Goal: Task Accomplishment & Management: Complete application form

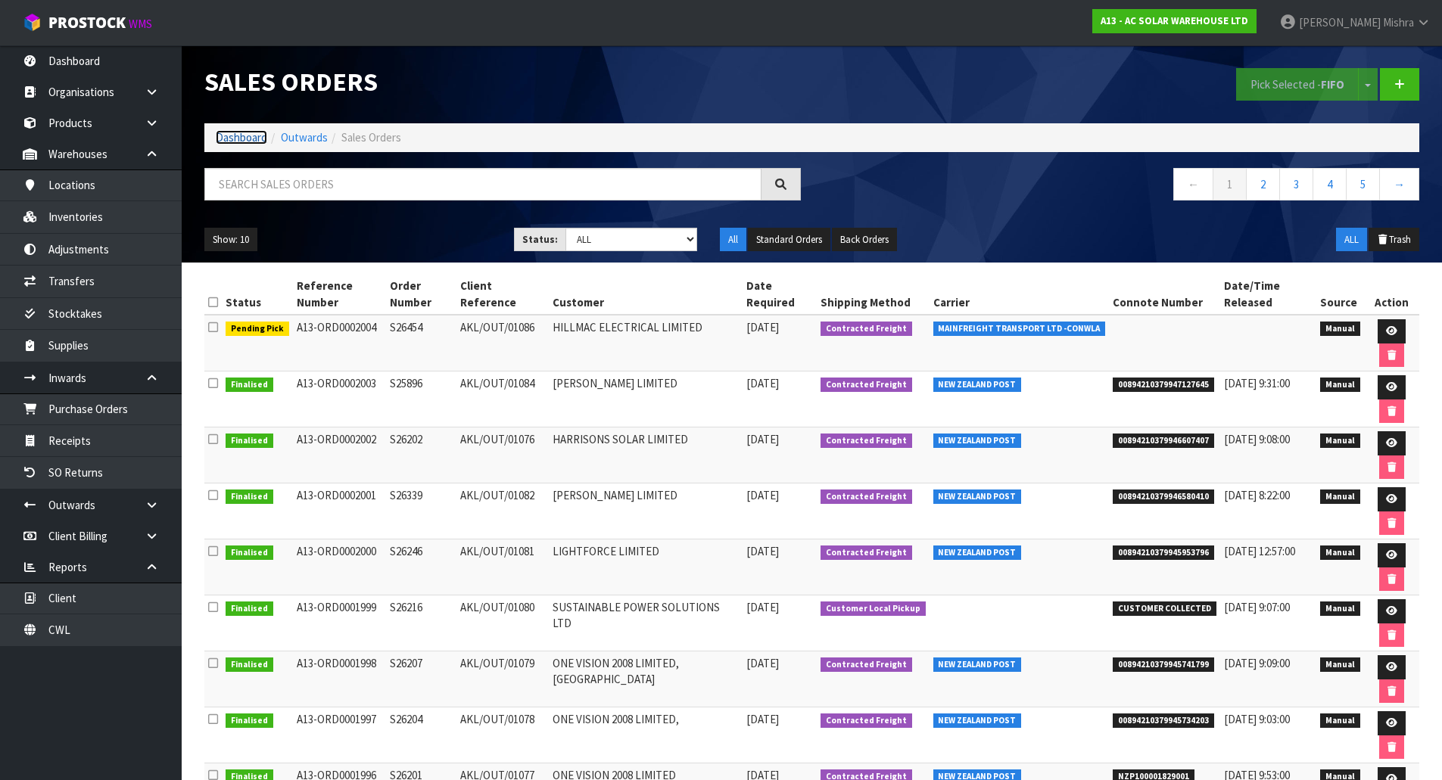
drag, startPoint x: 0, startPoint y: 0, endPoint x: 254, endPoint y: 143, distance: 291.7
click at [254, 143] on link "Dashboard" at bounding box center [241, 137] width 51 height 14
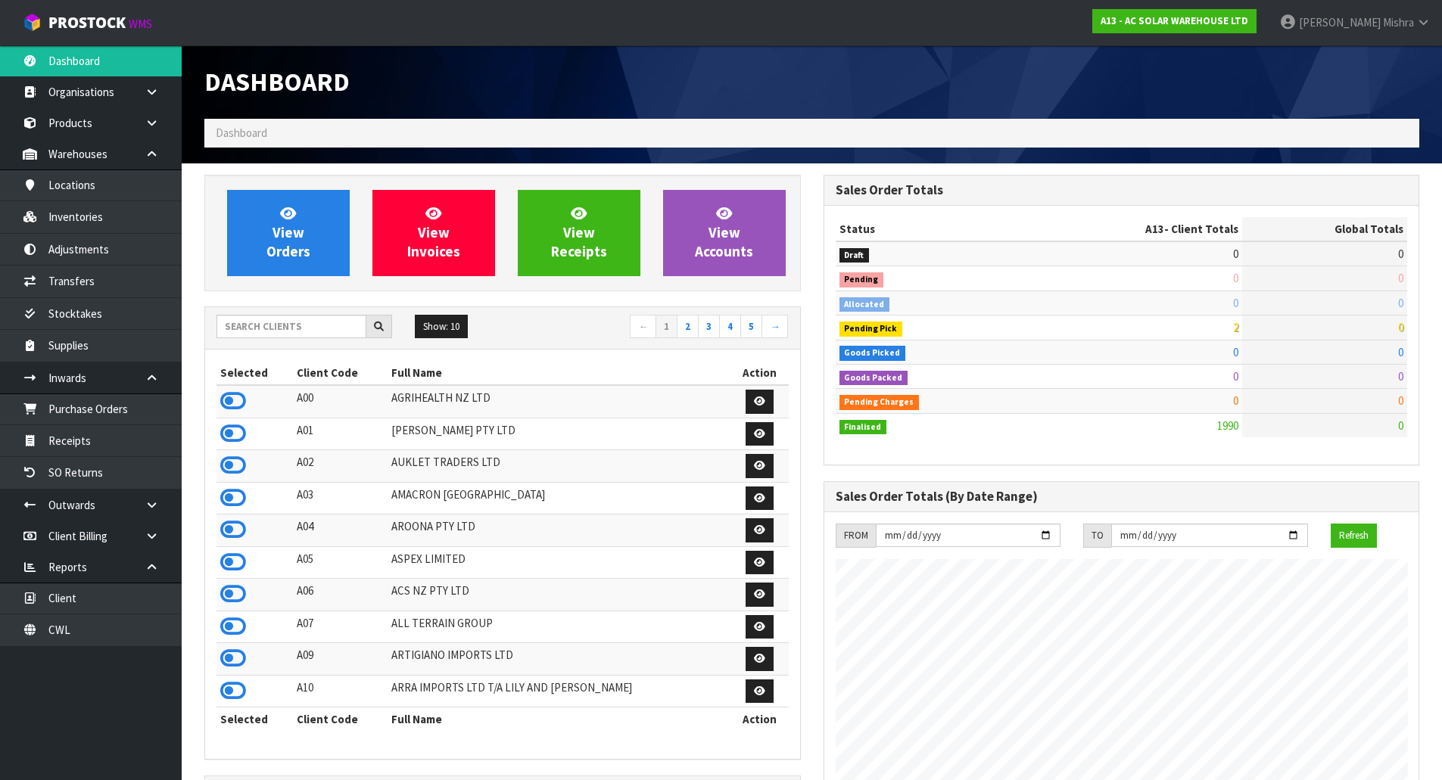
scroll to position [1179, 618]
click at [340, 333] on input "text" at bounding box center [291, 326] width 150 height 23
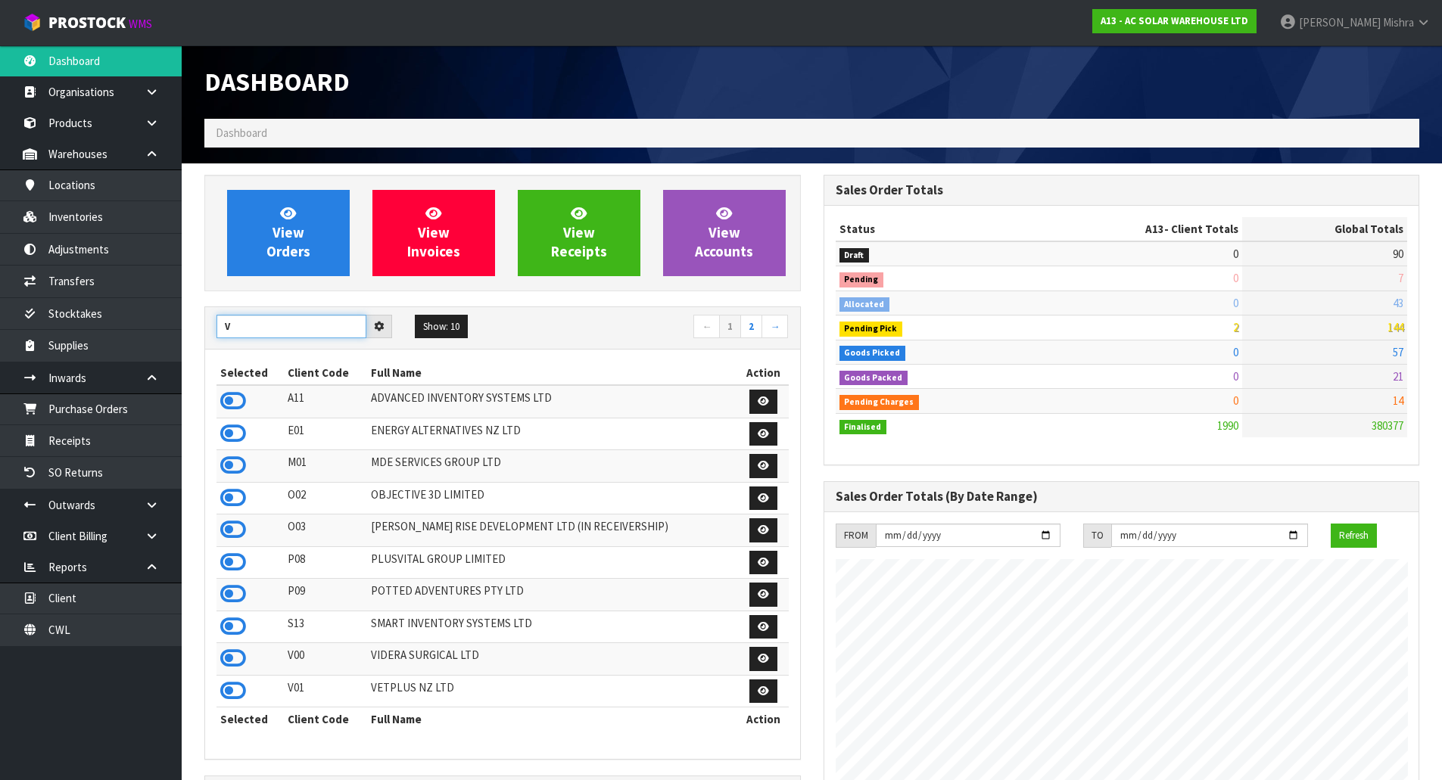
click at [250, 330] on input "V" at bounding box center [291, 326] width 150 height 23
click at [244, 328] on input "V" at bounding box center [291, 326] width 150 height 23
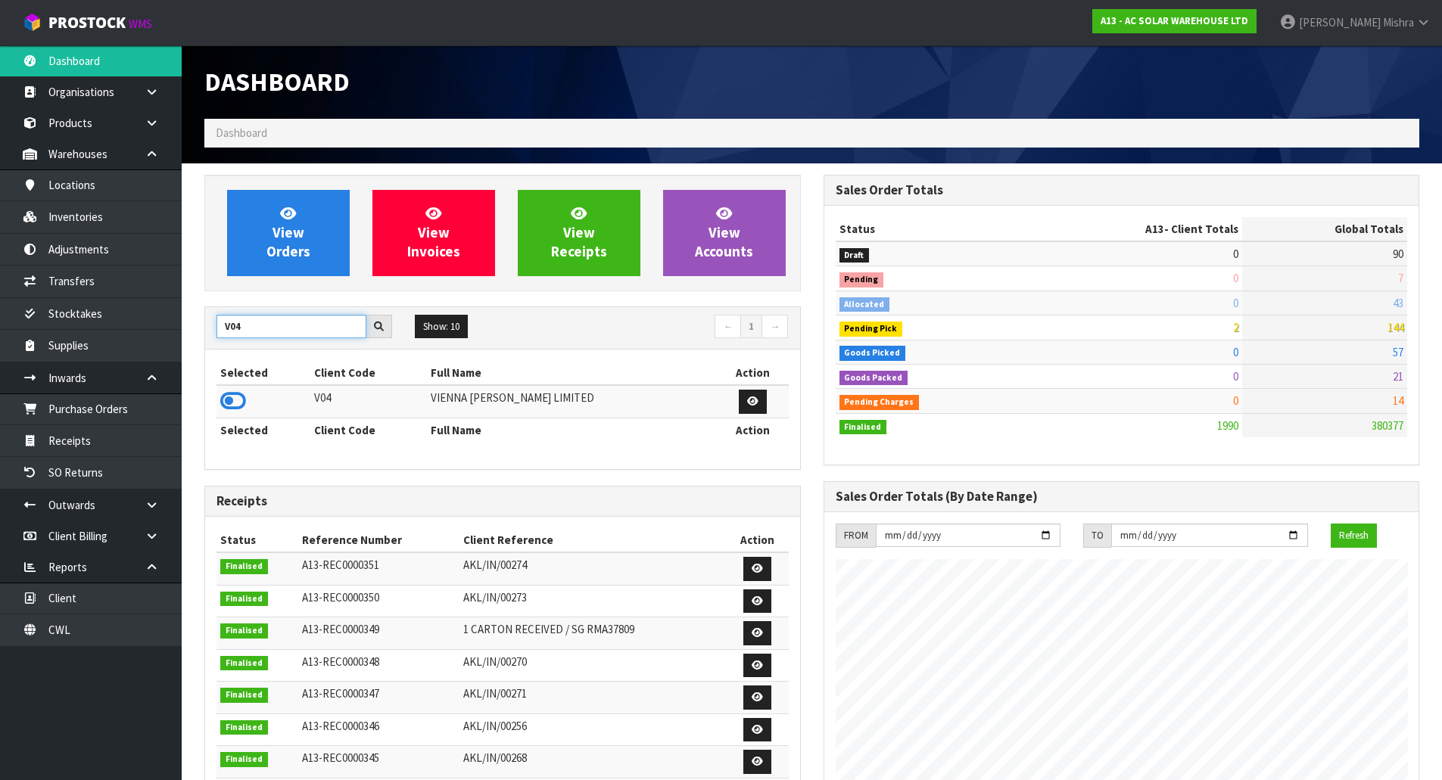
type input "V04"
click at [229, 394] on icon at bounding box center [233, 401] width 26 height 23
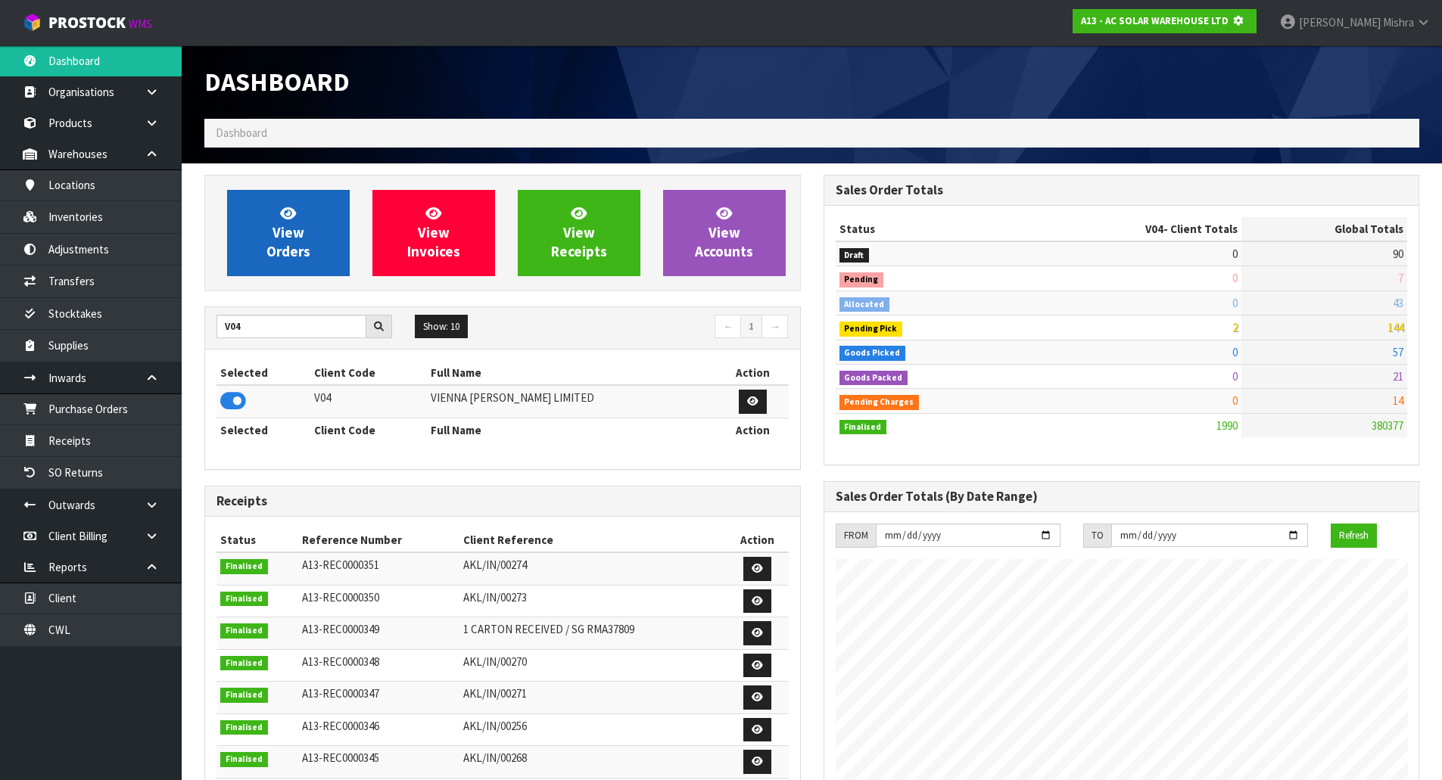
scroll to position [944, 618]
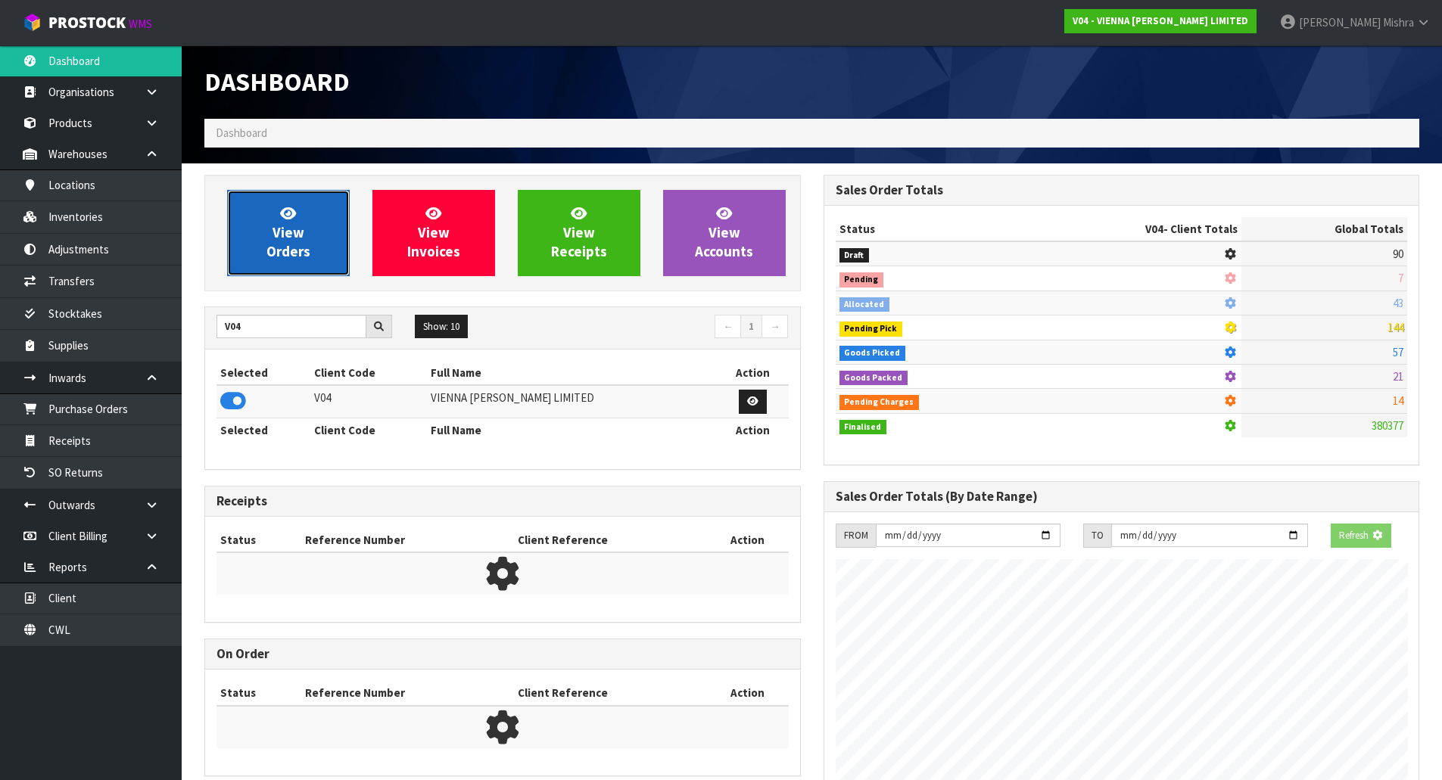
click at [274, 211] on link "View Orders" at bounding box center [288, 233] width 123 height 86
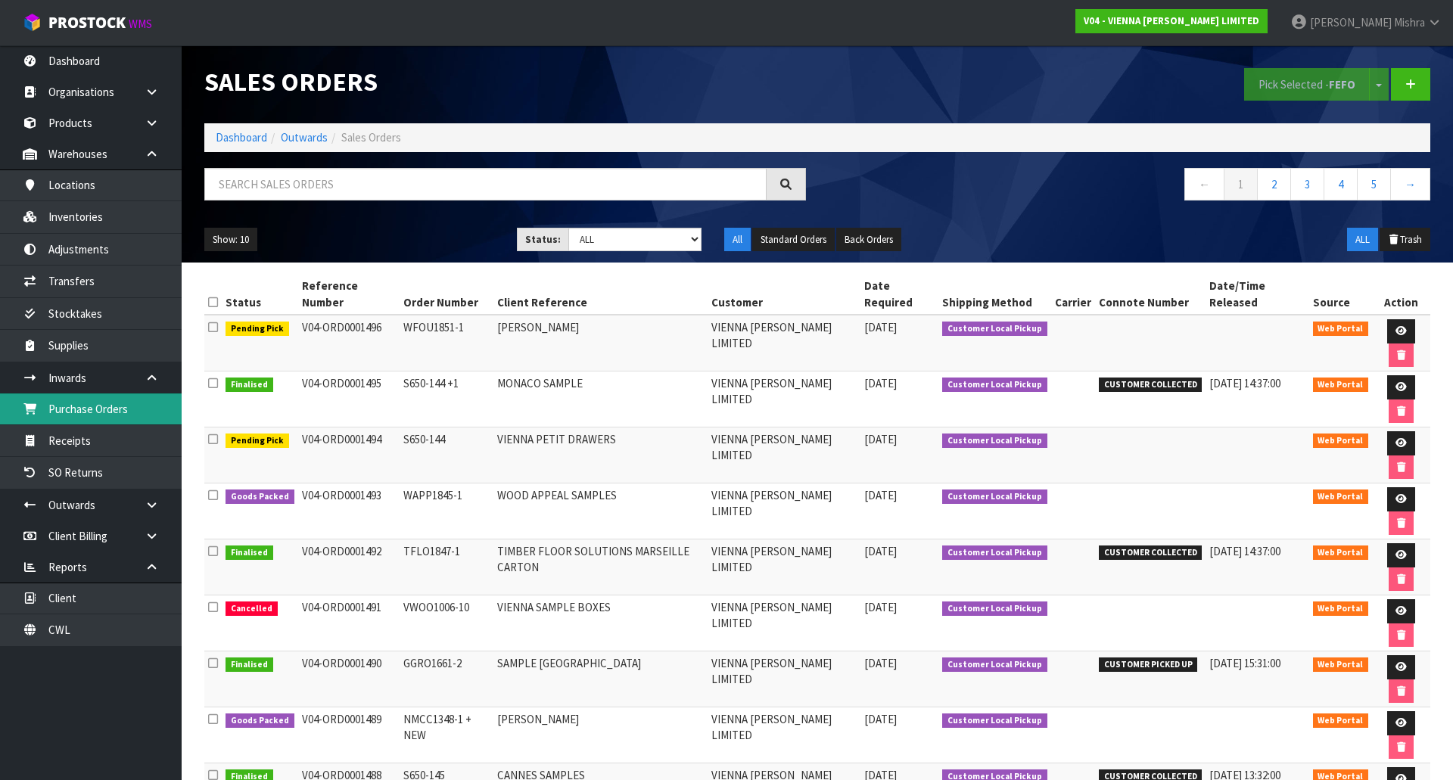
click at [110, 406] on link "Purchase Orders" at bounding box center [91, 409] width 182 height 31
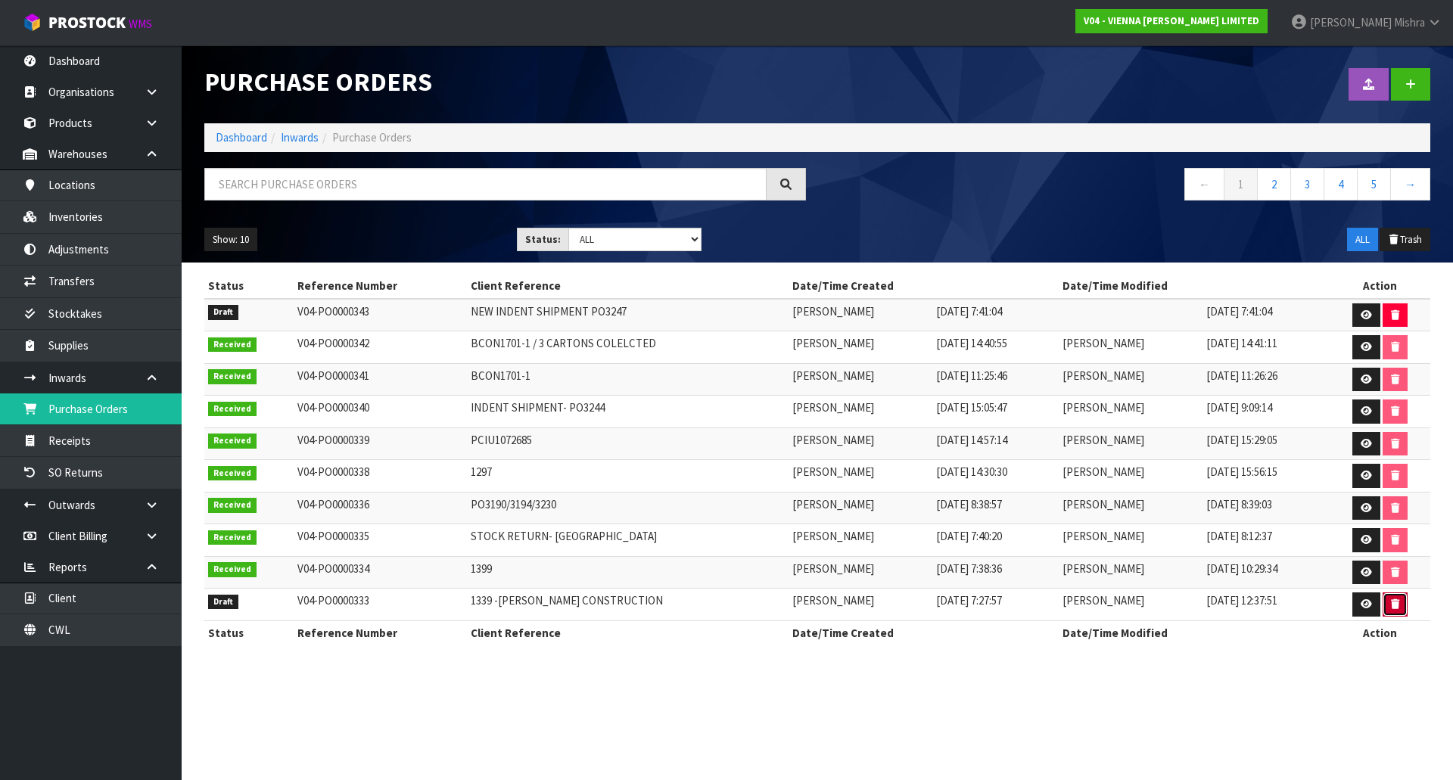
click at [1402, 601] on button "button" at bounding box center [1395, 605] width 25 height 24
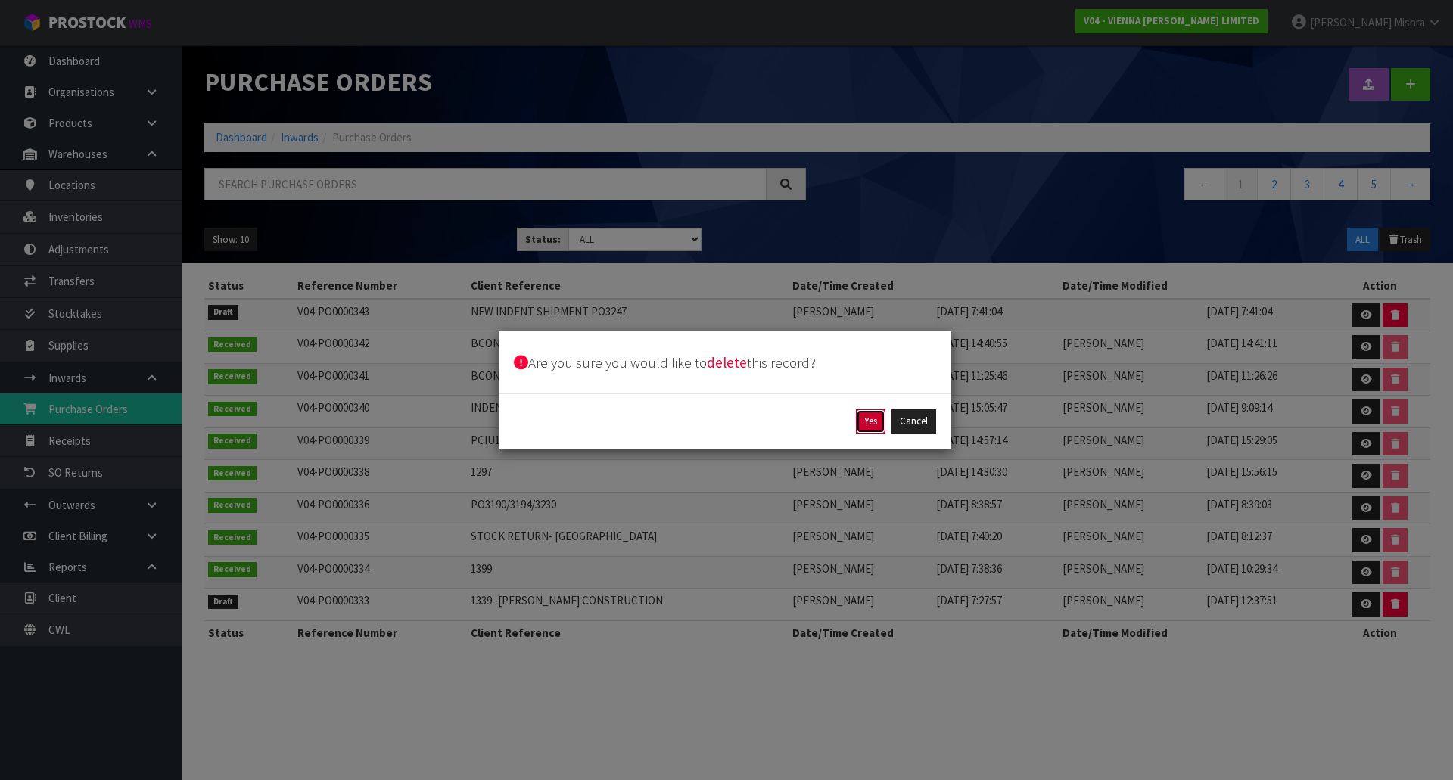
click at [879, 424] on button "Yes" at bounding box center [871, 421] width 30 height 24
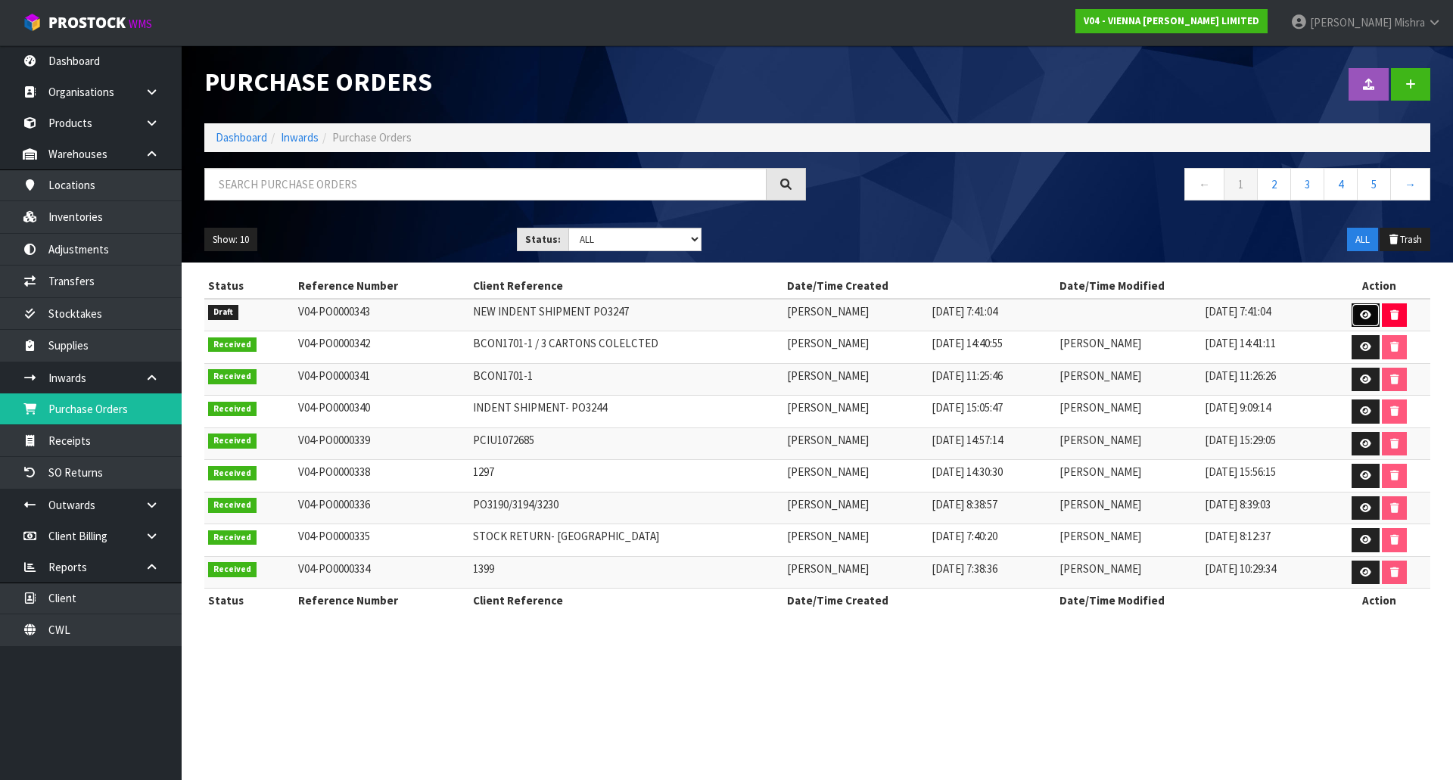
click at [1363, 311] on icon at bounding box center [1365, 315] width 11 height 10
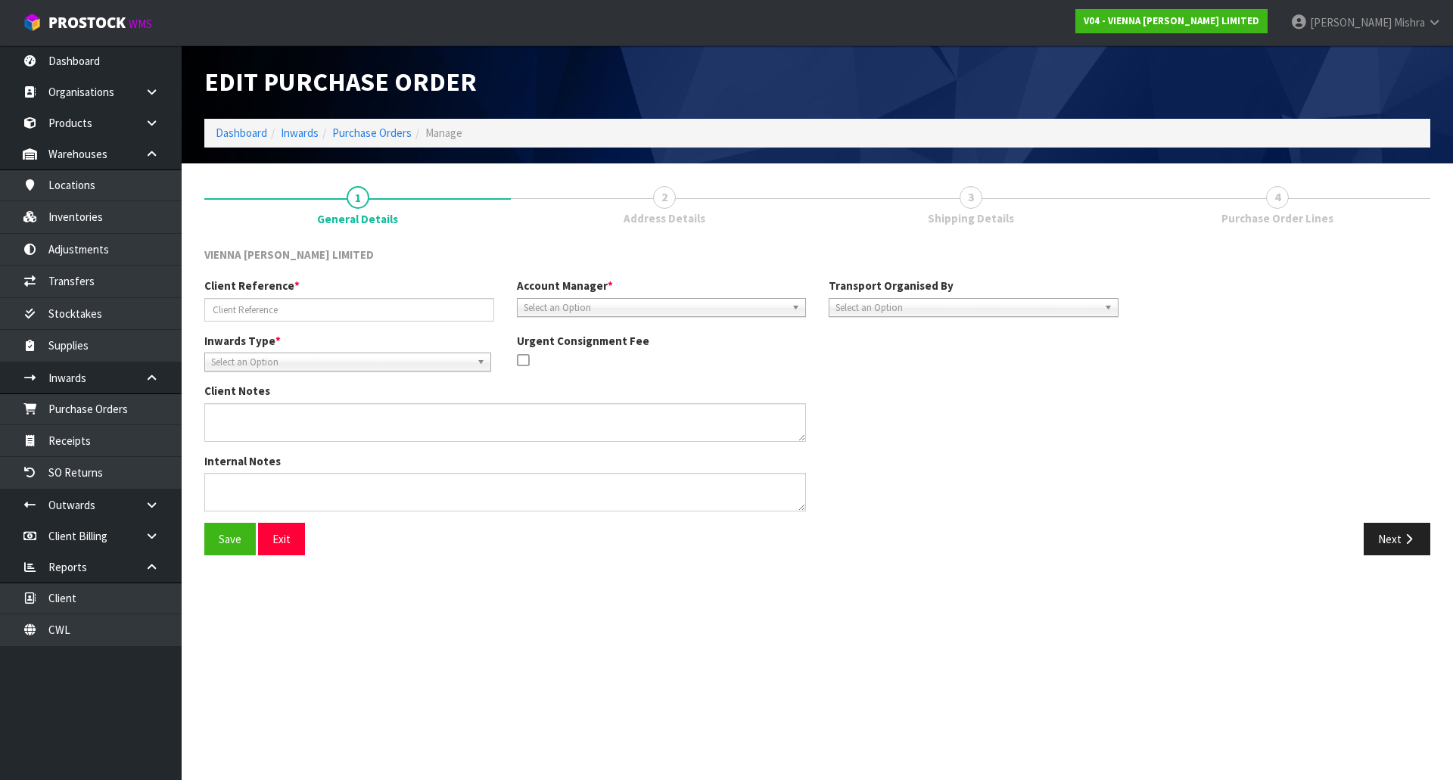
type input "NEW INDENT SHIPMENT PO3247"
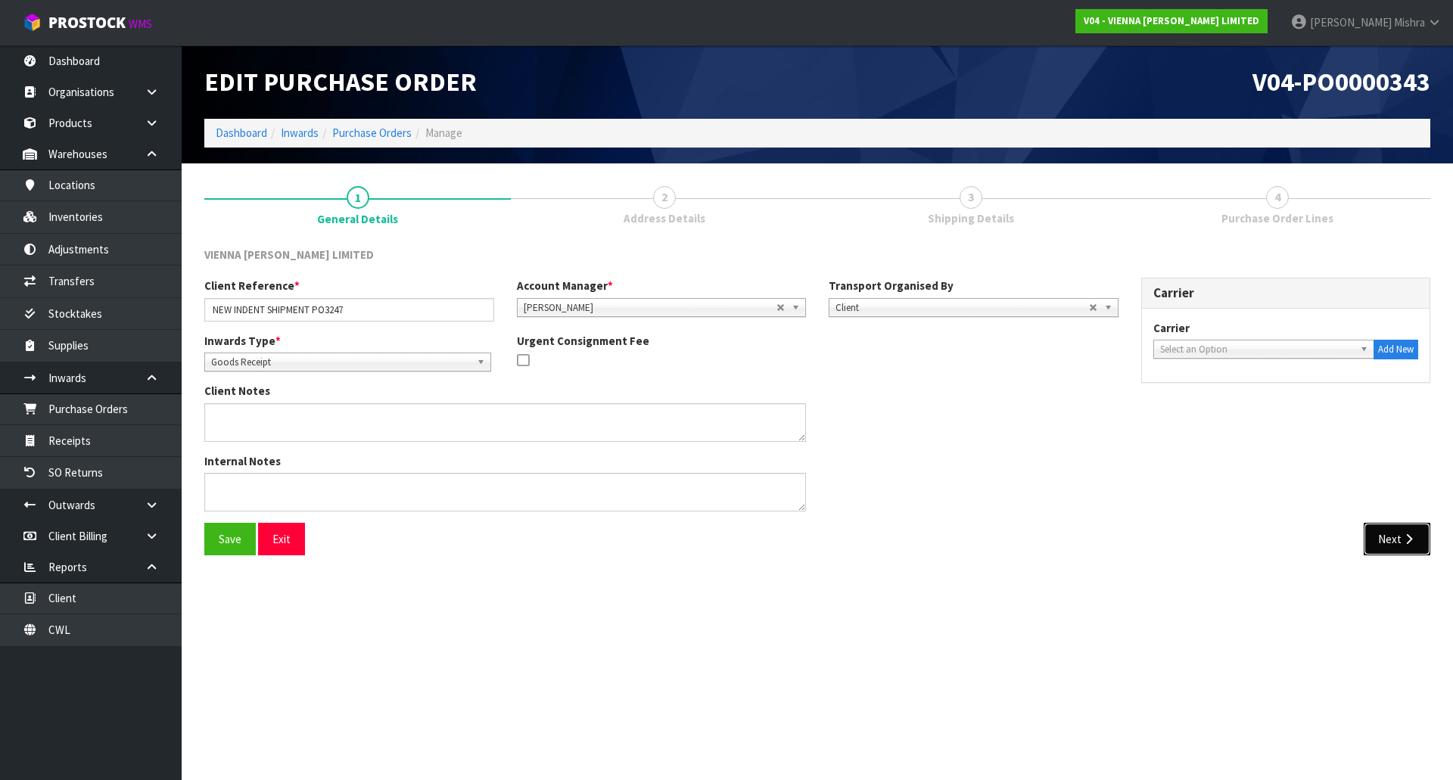
click at [1400, 539] on button "Next" at bounding box center [1397, 539] width 67 height 33
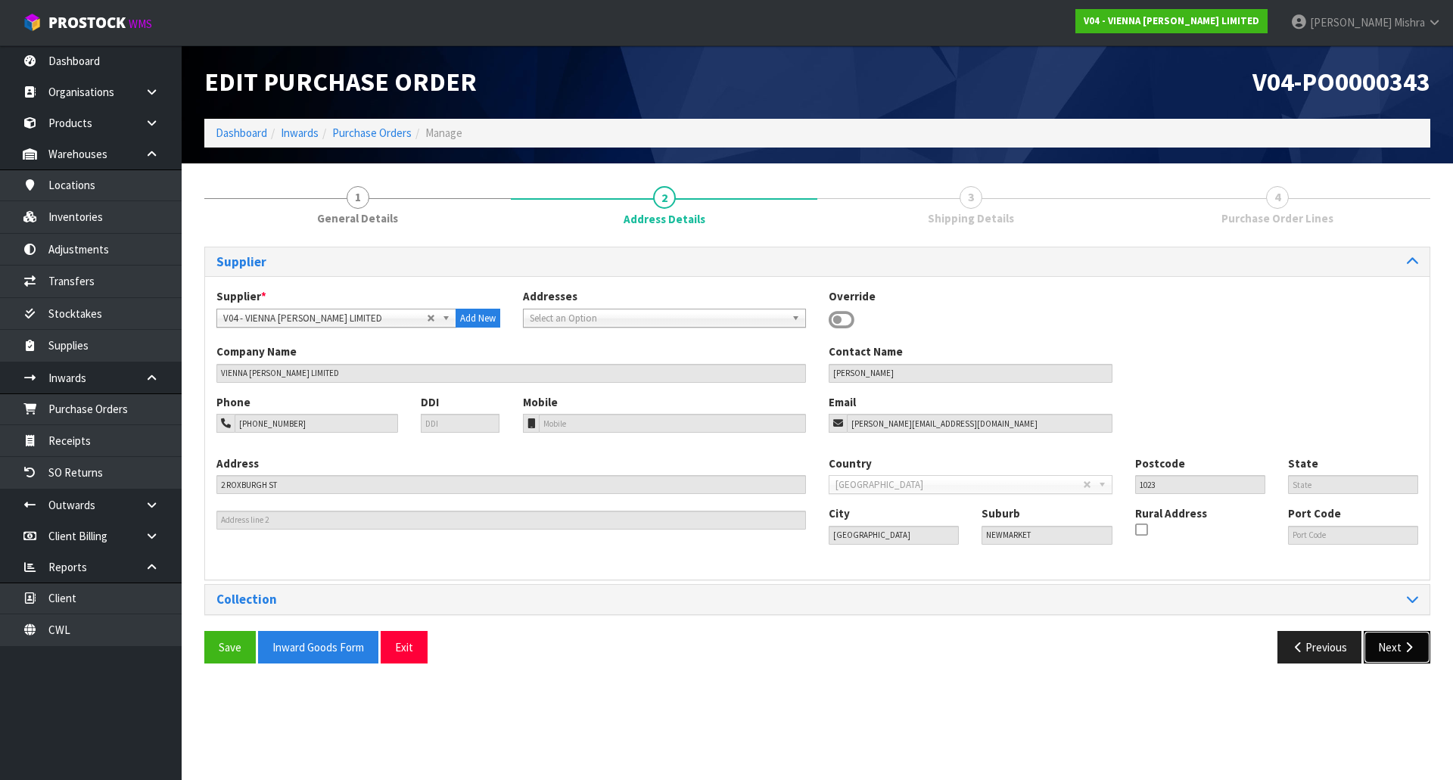
click at [1395, 636] on button "Next" at bounding box center [1397, 647] width 67 height 33
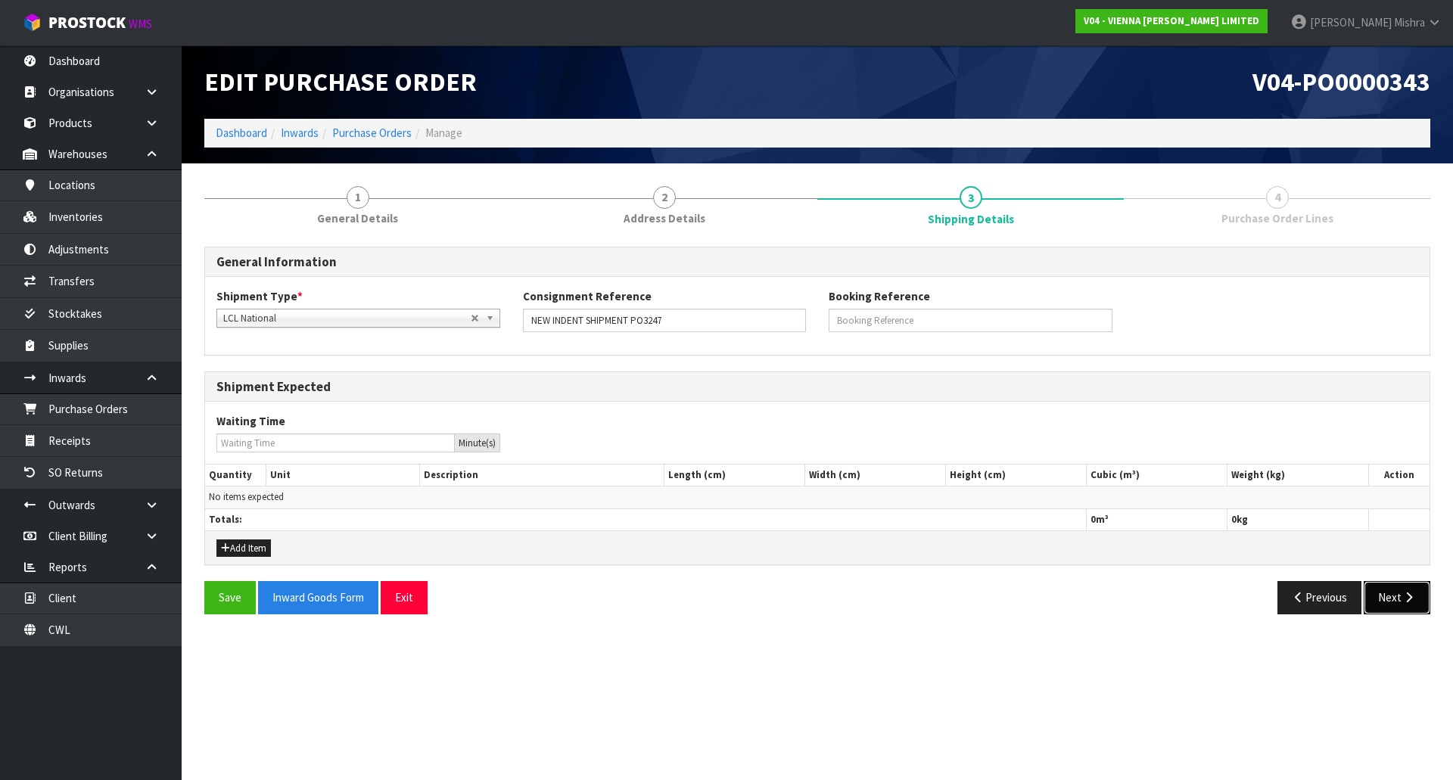
click at [1398, 602] on button "Next" at bounding box center [1397, 597] width 67 height 33
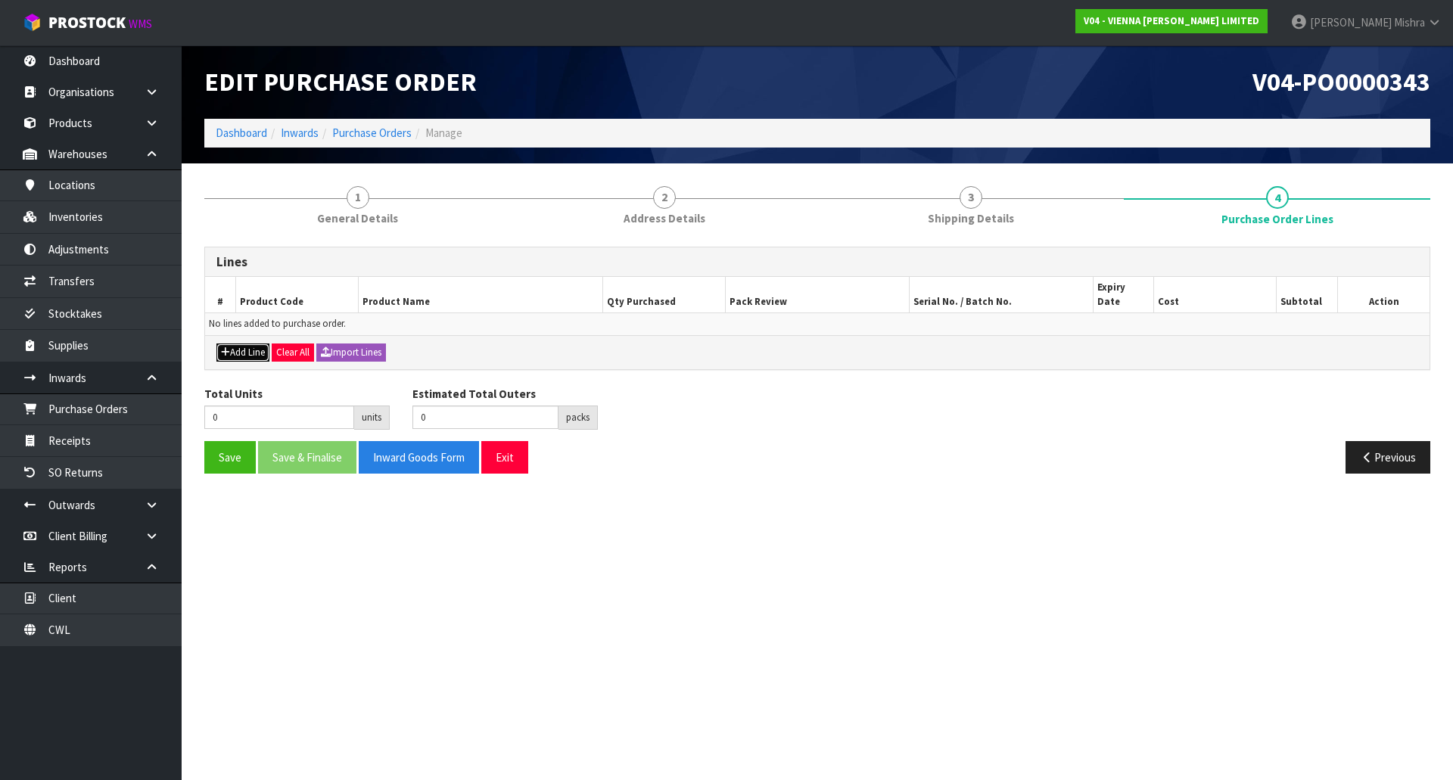
click at [236, 344] on button "Add Line" at bounding box center [242, 353] width 53 height 18
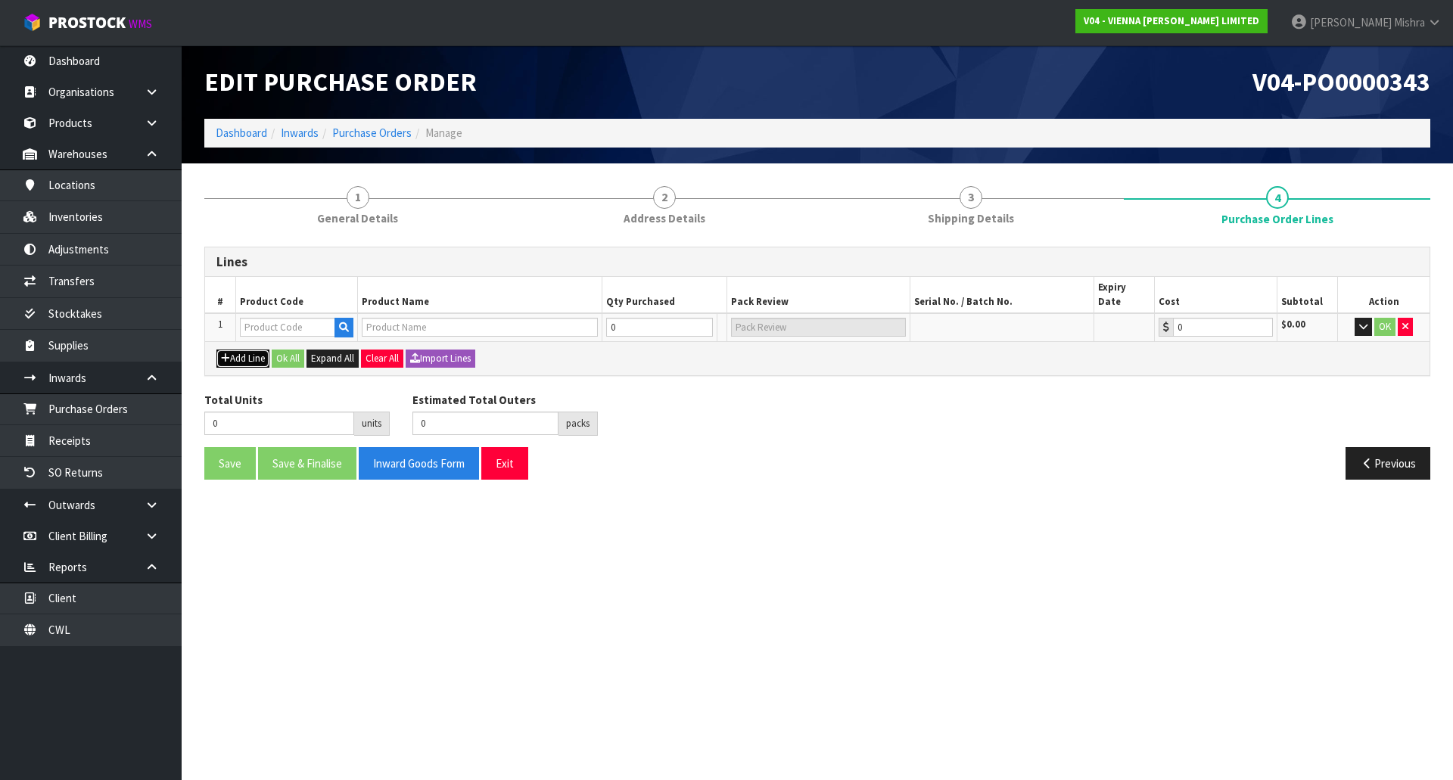
click at [232, 350] on button "Add Line" at bounding box center [242, 359] width 53 height 18
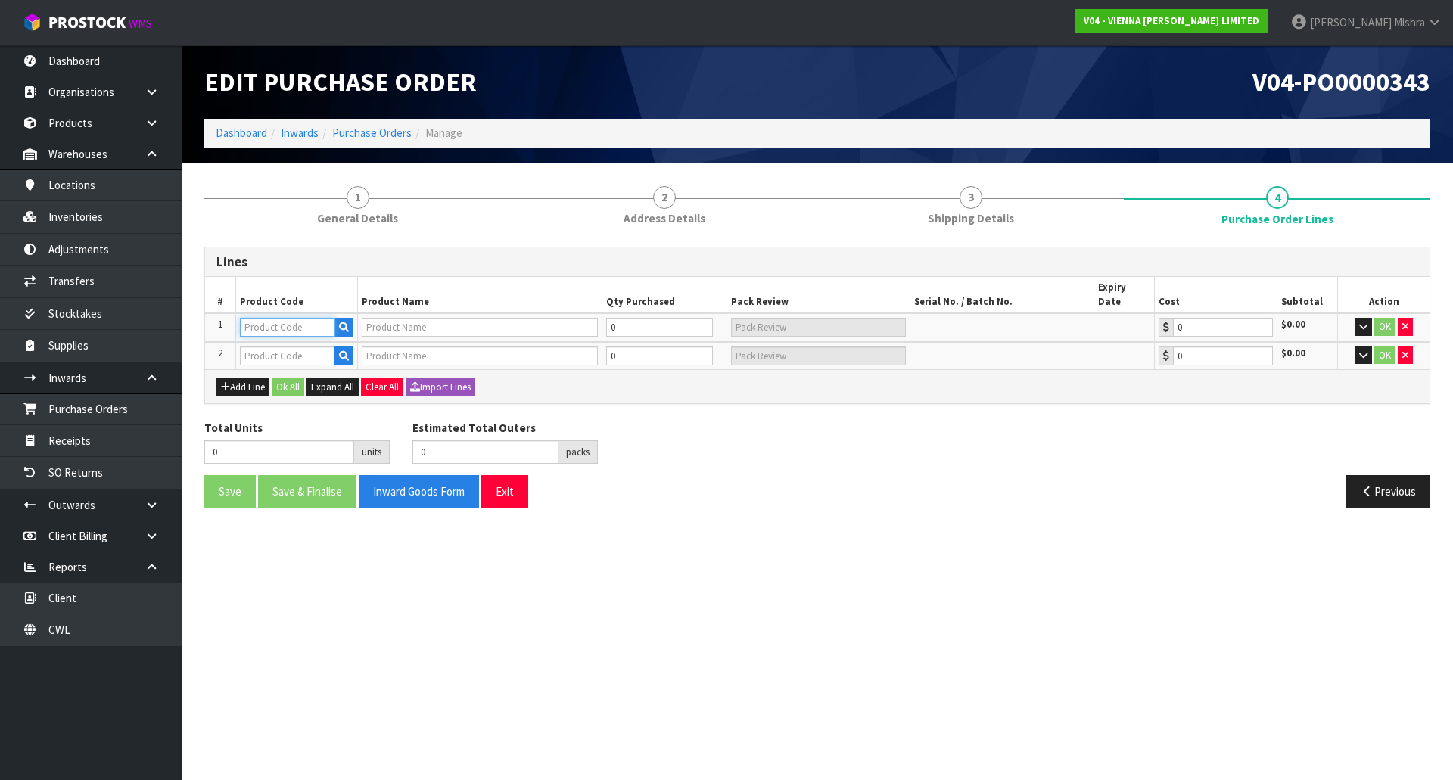
click at [303, 318] on input "text" at bounding box center [287, 327] width 95 height 19
click at [316, 318] on input "text" at bounding box center [287, 327] width 95 height 19
click at [303, 318] on input "text" at bounding box center [287, 327] width 95 height 19
paste input "E-F-SIENA-2390"
click at [303, 318] on input "E-F-SIENA-2390" at bounding box center [287, 327] width 95 height 19
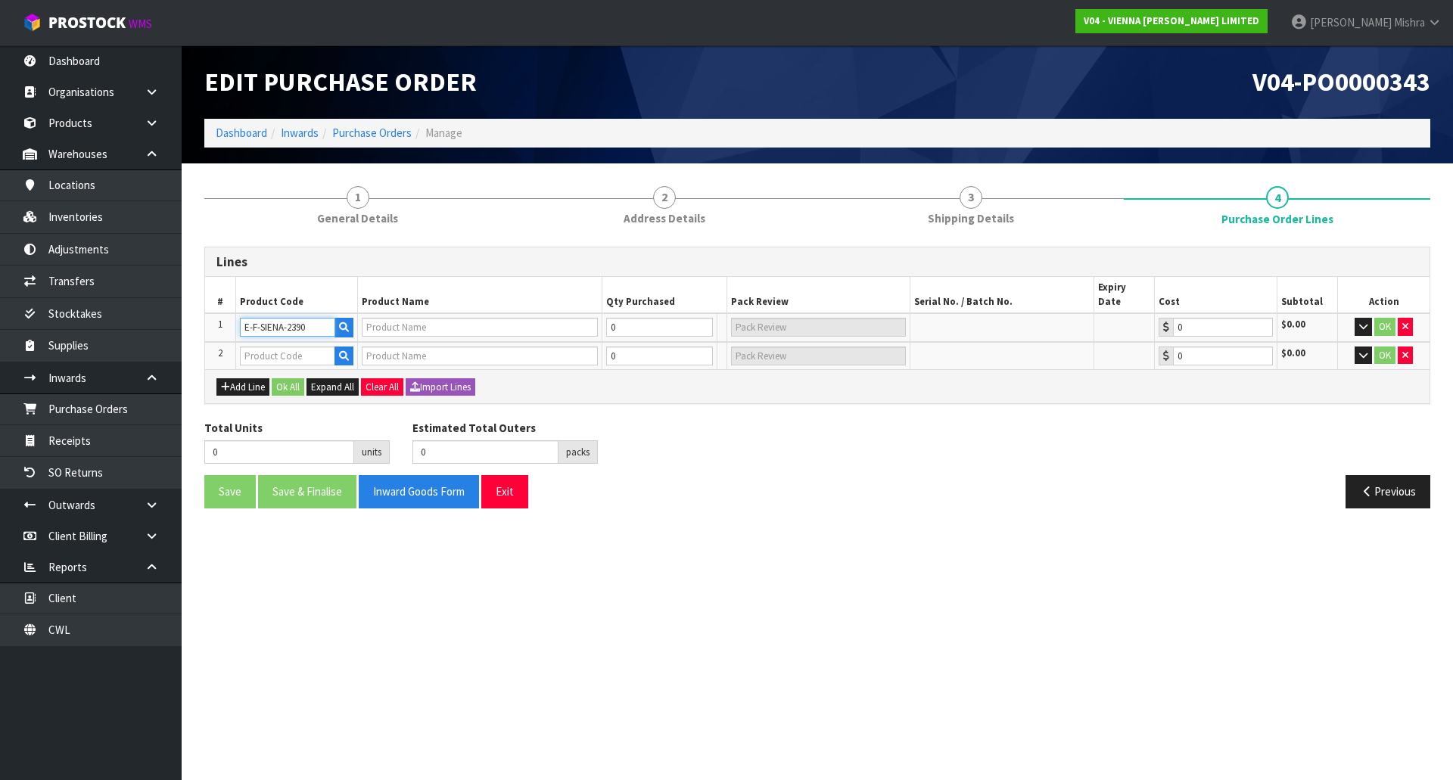
paste input "text"
click at [303, 318] on input "E-F-SIENA-2390" at bounding box center [287, 327] width 95 height 19
type input "E-F-SIENA-2390"
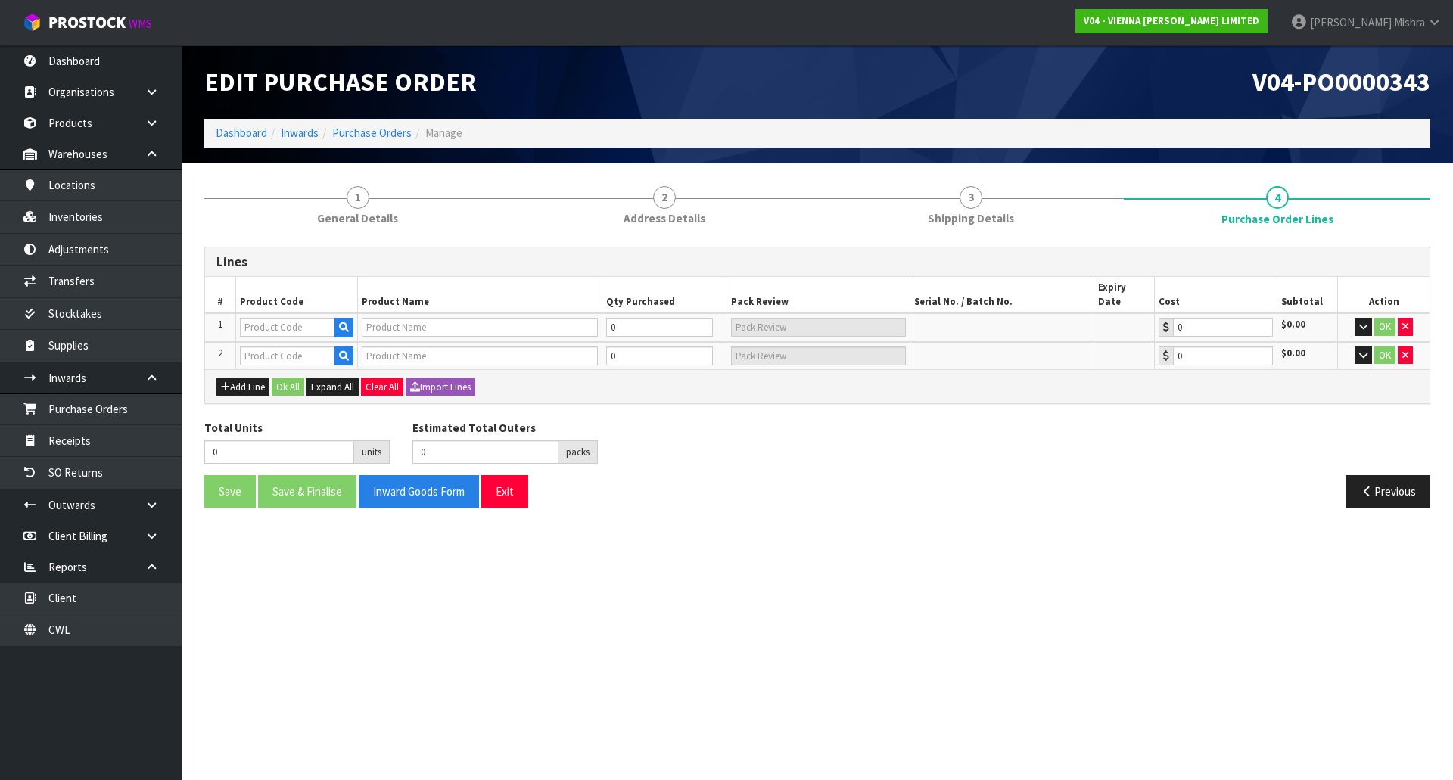
drag, startPoint x: 302, startPoint y: 313, endPoint x: 436, endPoint y: 247, distance: 149.3
click at [436, 247] on div "Lines" at bounding box center [817, 262] width 1224 height 30
click at [310, 318] on input "text" at bounding box center [287, 327] width 95 height 19
paste input "E-F-SIENA-2390"
type input "E-F-SIENA-2390"
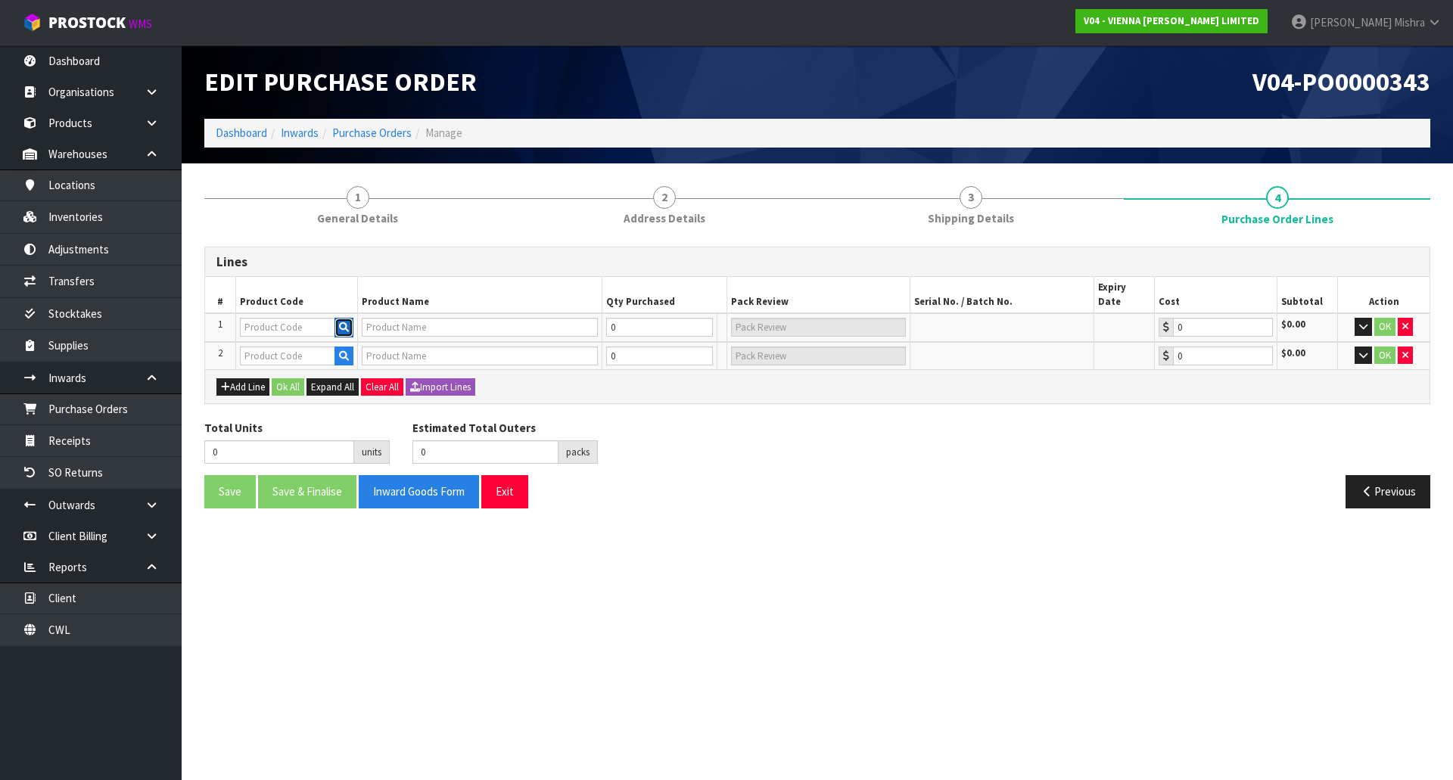
click at [343, 322] on icon "button" at bounding box center [344, 327] width 10 height 10
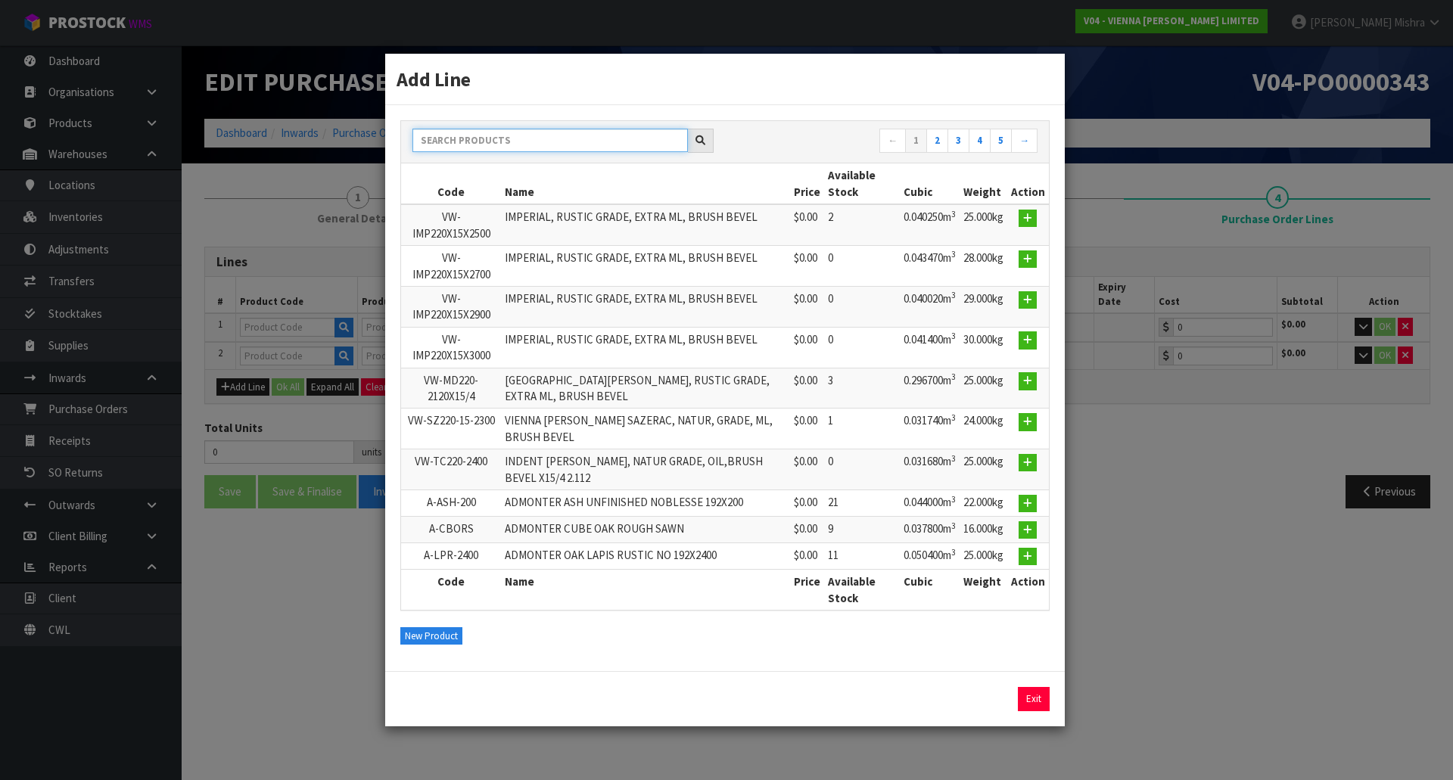
click at [497, 138] on input "text" at bounding box center [549, 140] width 275 height 23
click at [462, 148] on input "E-F-SIENA-2390E-F-SIENA-2390" at bounding box center [549, 140] width 275 height 23
type input "E-F-SIENAE-F-SIENA-2390-2390E-F-SIENA-2390"
click at [438, 638] on button "New Product" at bounding box center [431, 636] width 62 height 18
click at [396, 113] on div "E-F-SIENAE-F-SIENA-2390-2390E-F-SIENA-2390 ← 1 2 3 4 5 → Code Name Price Availa…" at bounding box center [725, 388] width 680 height 566
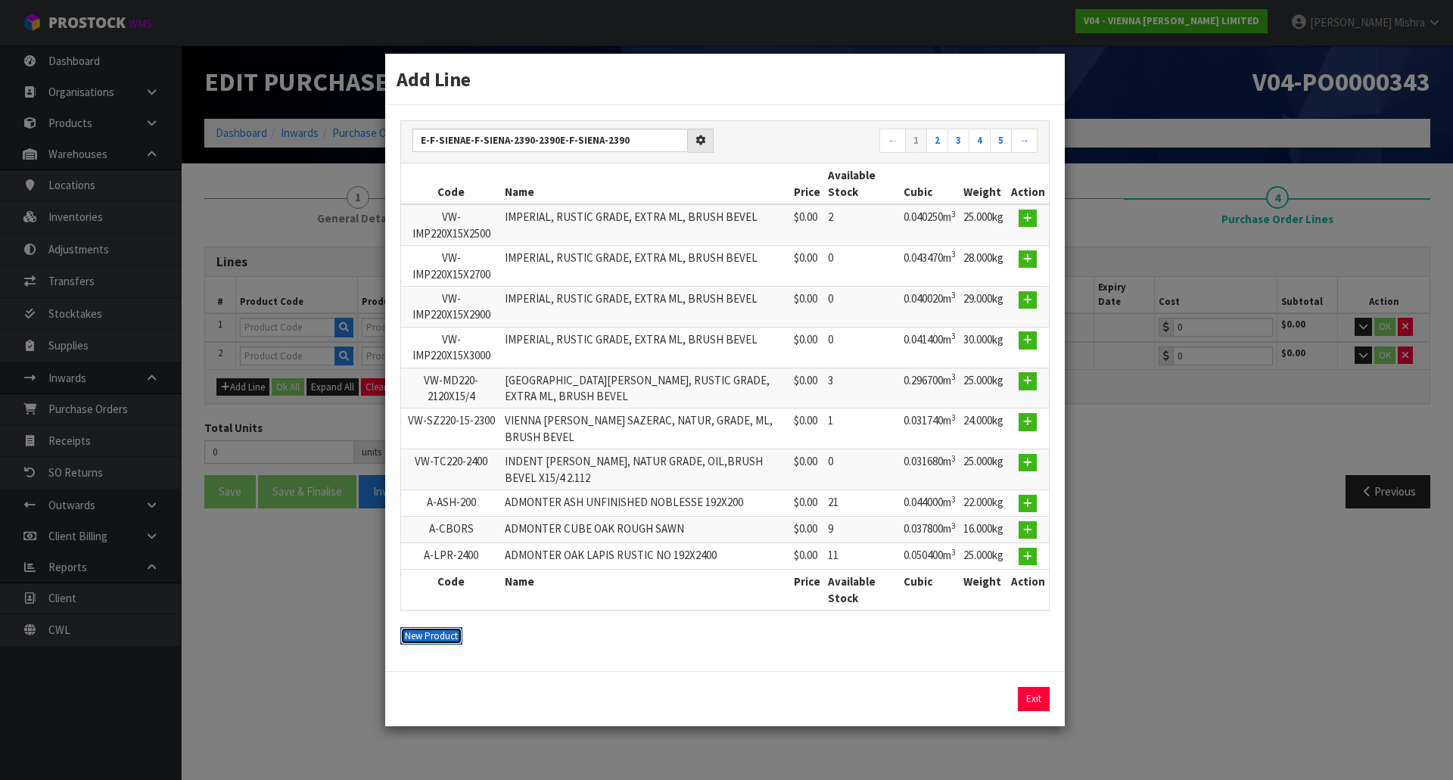
click at [447, 630] on button "New Product" at bounding box center [431, 636] width 62 height 18
click at [437, 649] on div "E-F-SIENAE-F-SIENA-2390-2390E-F-SIENA-2390 ← 1 2 3 4 5 → Code Name Price Availa…" at bounding box center [725, 388] width 680 height 566
click at [437, 647] on div "E-F-SIENAE-F-SIENA-2390-2390E-F-SIENA-2390 ← 1 2 3 4 5 → Code Name Price Availa…" at bounding box center [725, 388] width 680 height 566
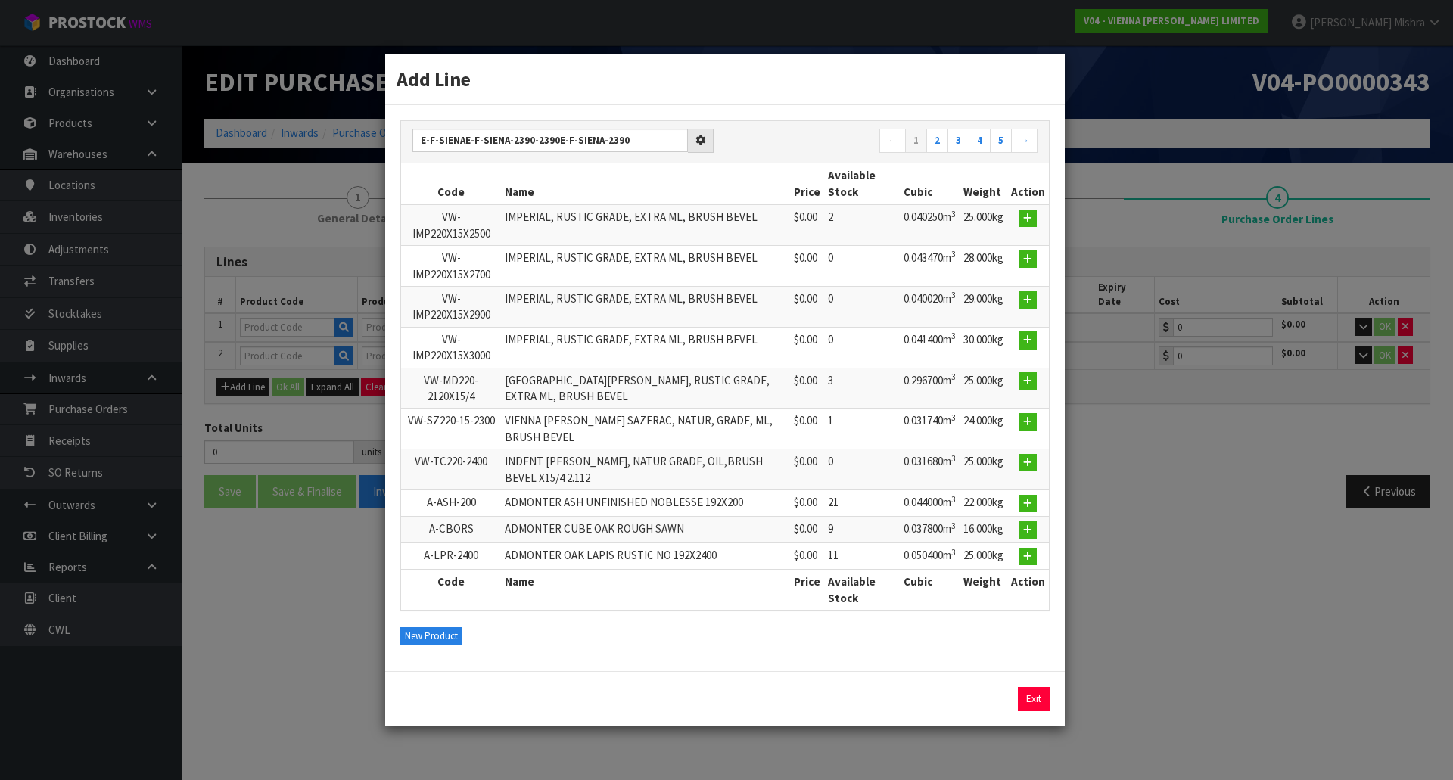
click at [437, 646] on div "E-F-SIENAE-F-SIENA-2390-2390E-F-SIENA-2390 ← 1 2 3 4 5 → Code Name Price Availa…" at bounding box center [725, 388] width 680 height 566
click at [437, 644] on button "New Product" at bounding box center [431, 636] width 62 height 18
click at [437, 644] on div "E-F-SIENAE-F-SIENA-2390-2390E-F-SIENA-2390 ← 1 2 3 4 5 → Code Name Price Availa…" at bounding box center [725, 388] width 680 height 566
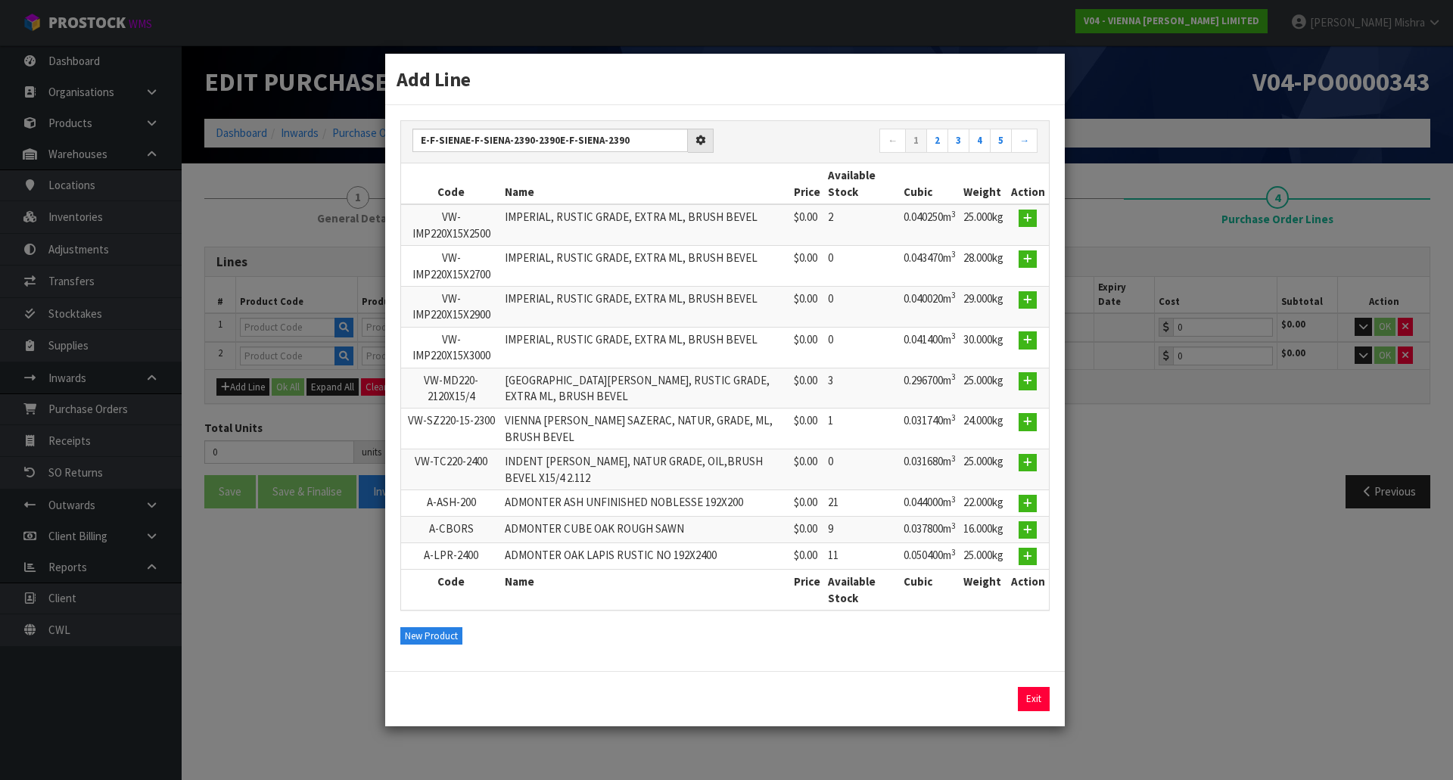
click at [437, 643] on div "E-F-SIENAE-F-SIENA-2390-2390E-F-SIENA-2390 ← 1 2 3 4 5 → Code Name Price Availa…" at bounding box center [725, 388] width 680 height 566
click at [437, 642] on div "E-F-SIENAE-F-SIENA-2390-2390E-F-SIENA-2390 ← 1 2 3 4 5 → Code Name Price Availa…" at bounding box center [725, 388] width 680 height 566
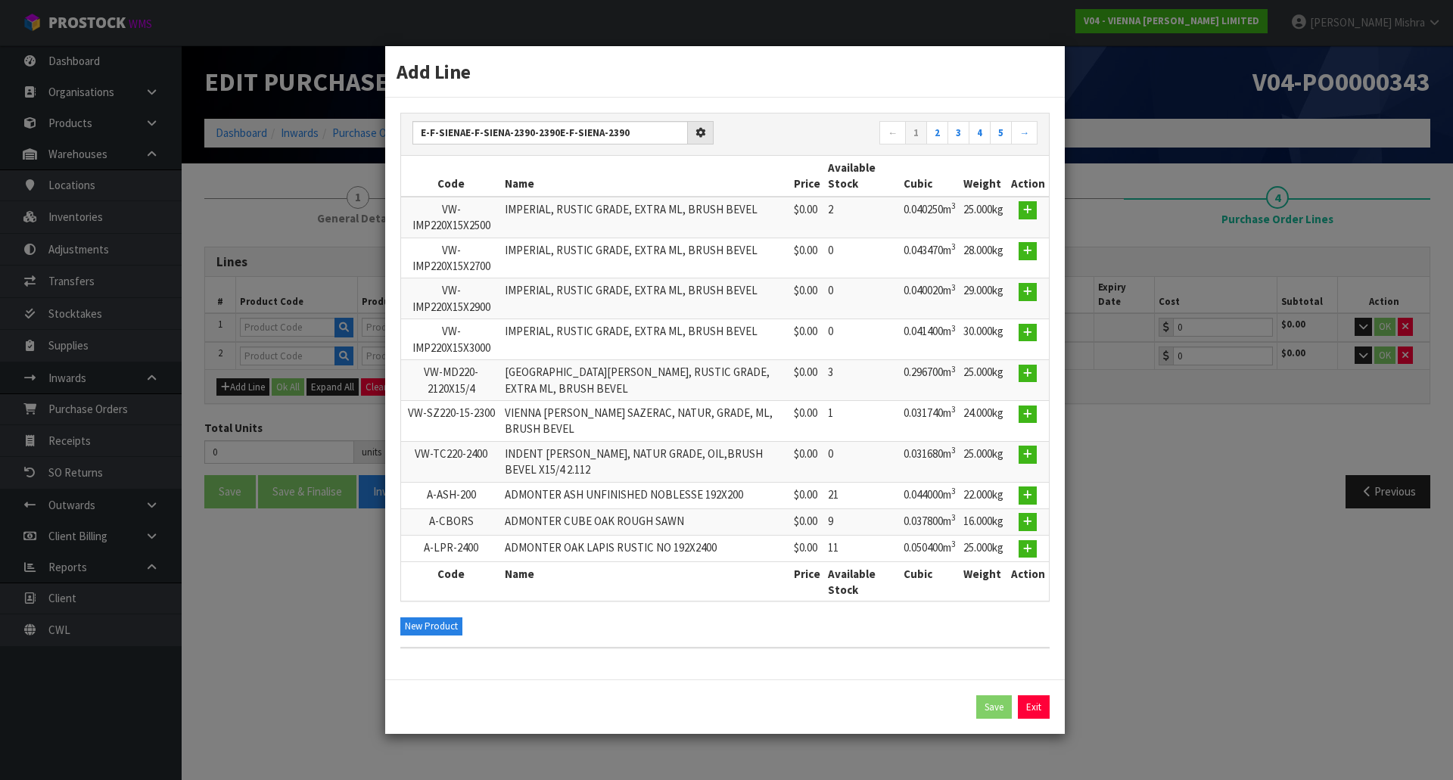
click at [436, 643] on div "E-F-SIENAE-F-SIENA-2390-2390E-F-SIENA-2390 ← 1 2 3 4 5 → Code Name Price Availa…" at bounding box center [725, 389] width 680 height 582
click at [436, 642] on div "E-F-SIENAE-F-SIENA-2390-2390E-F-SIENA-2390 ← 1 2 3 4 5 → Code Name Price Availa…" at bounding box center [725, 389] width 680 height 582
click at [436, 641] on div "E-F-SIENAE-F-SIENA-2390-2390E-F-SIENA-2390 ← 1 2 3 4 5 → Code Name Price Availa…" at bounding box center [725, 389] width 680 height 582
click at [437, 640] on div "E-F-SIENAE-F-SIENA-2390-2390E-F-SIENA-2390 ← 1 2 3 4 5 → Code Name Price Availa…" at bounding box center [725, 389] width 680 height 582
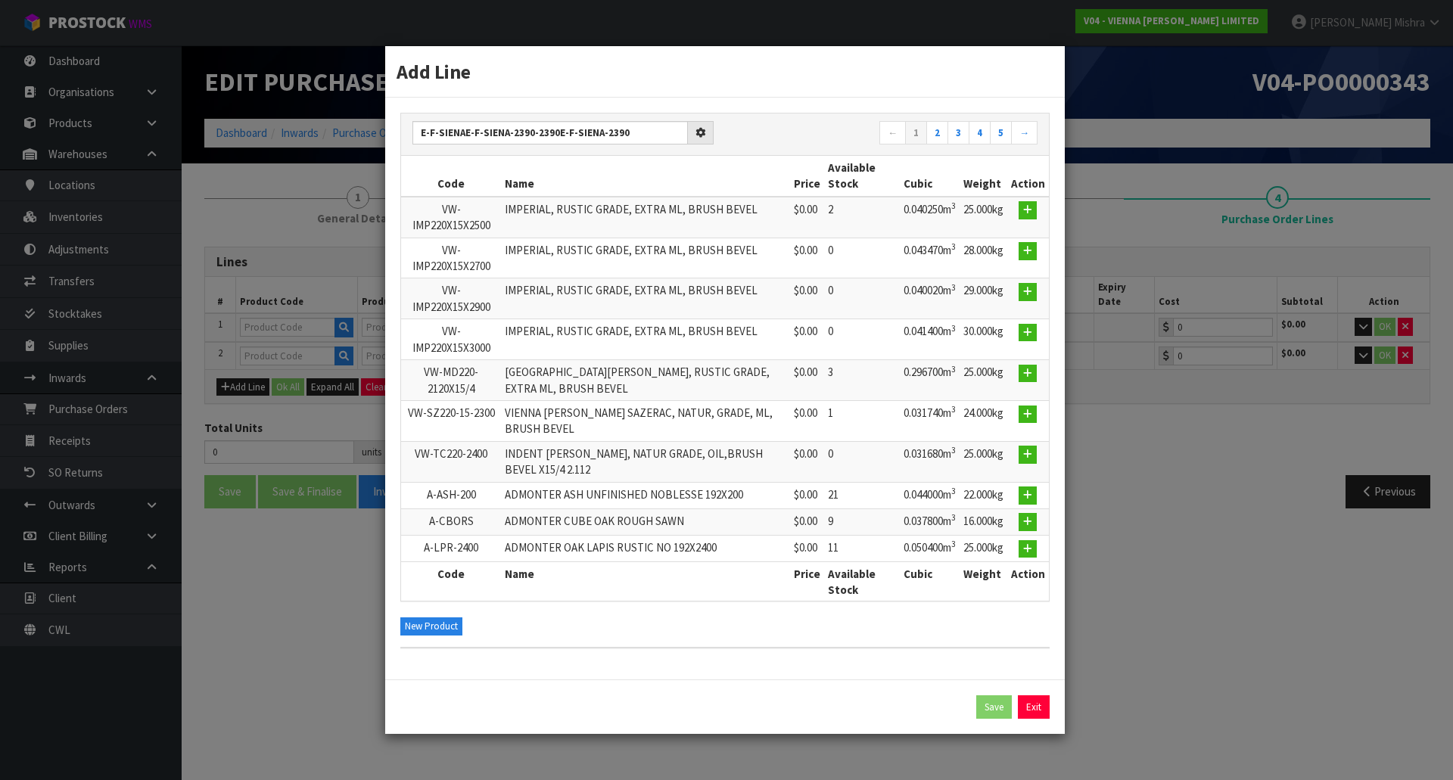
click at [437, 640] on div "E-F-SIENAE-F-SIENA-2390-2390E-F-SIENA-2390 ← 1 2 3 4 5 → Code Name Price Availa…" at bounding box center [725, 389] width 680 height 582
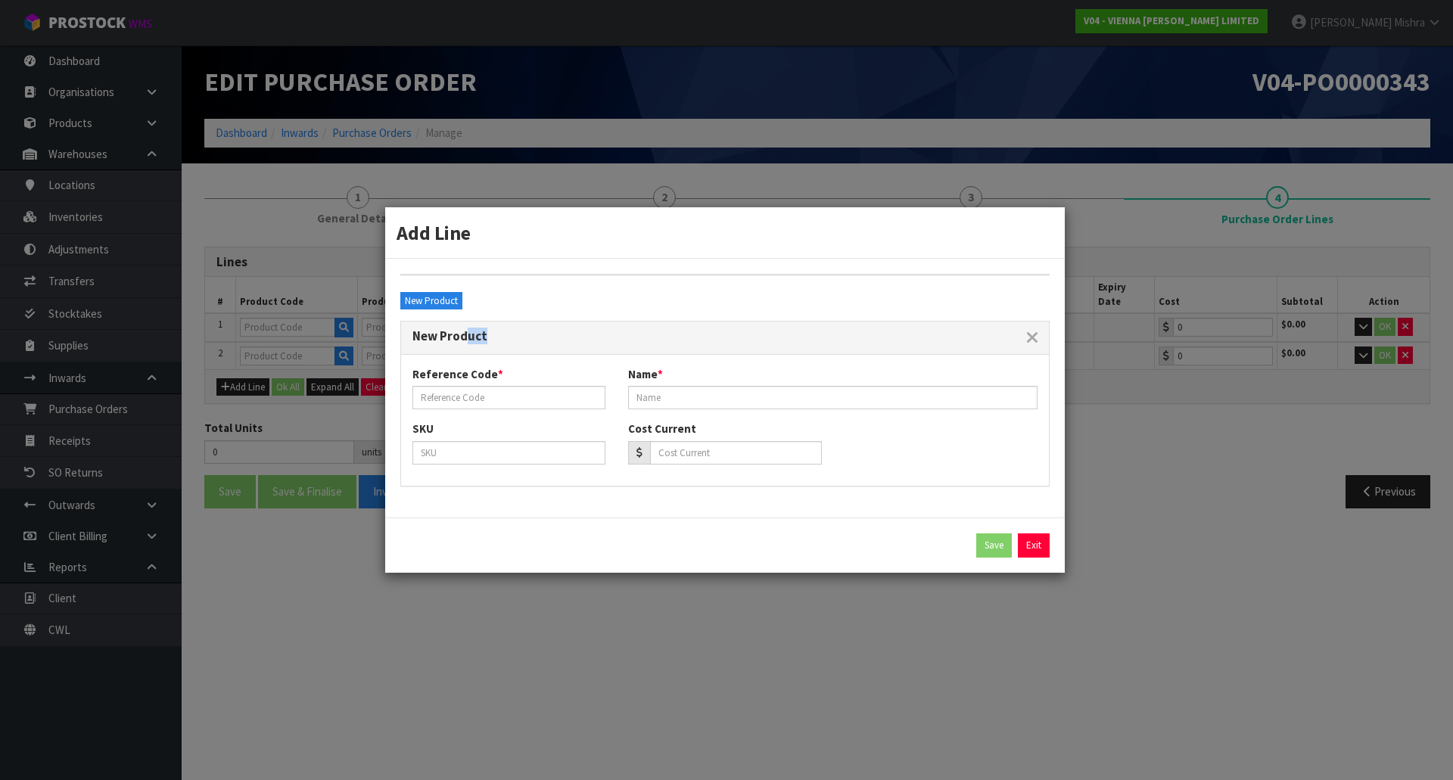
click at [437, 573] on form "Add Line E-F-SIENAE-F-SIENA-2390-2390E-F-SIENA-2390 ← 1 2 3 4 5 → Code Name Pri…" at bounding box center [725, 390] width 680 height 366
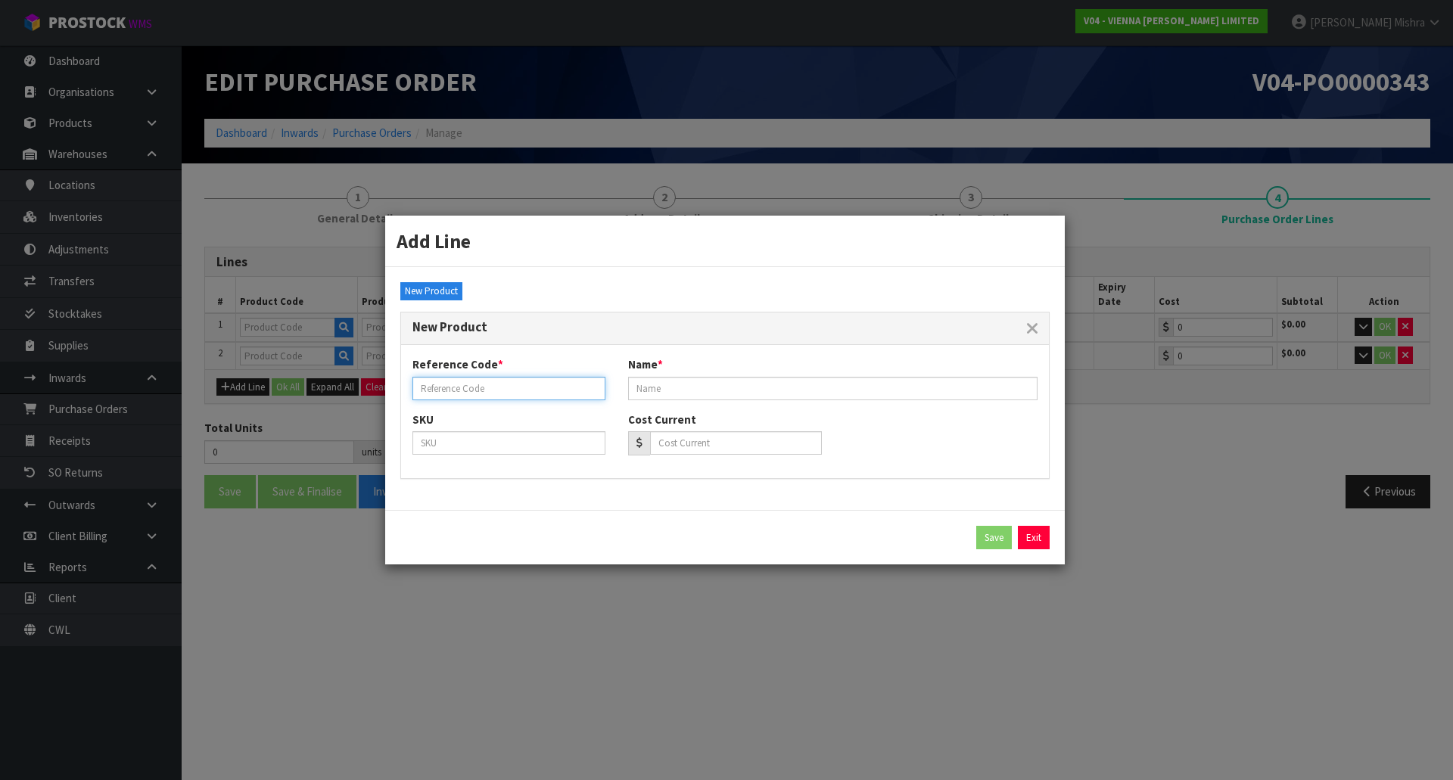
click at [426, 384] on input "text" at bounding box center [508, 388] width 193 height 23
paste input "E-F-SIENA-2390"
type input "E-F-SIENA-2390"
click at [742, 389] on input "text" at bounding box center [832, 388] width 409 height 23
paste input "SIENA OAK XML MED BRUSH 2 SIDE BEVEL 204X2390"
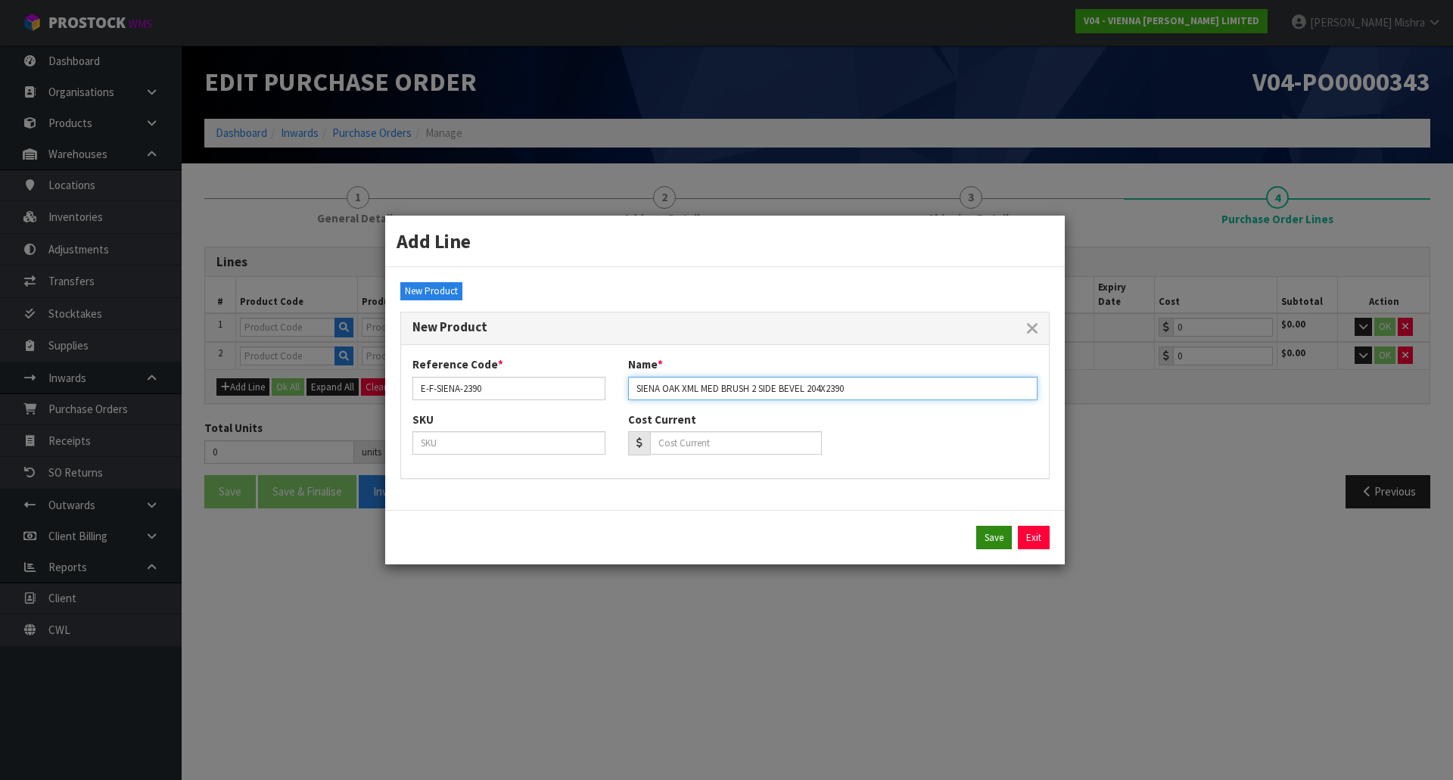
type input "SIENA OAK XML MED BRUSH 2 SIDE BEVEL 204X2390"
click at [988, 543] on button "Save" at bounding box center [994, 538] width 36 height 24
type input "E-F-SIENA-2390"
type input "SIENA OAK XML MED BRUSH 2 SIDE BEVEL 204X2390"
type input "0.00"
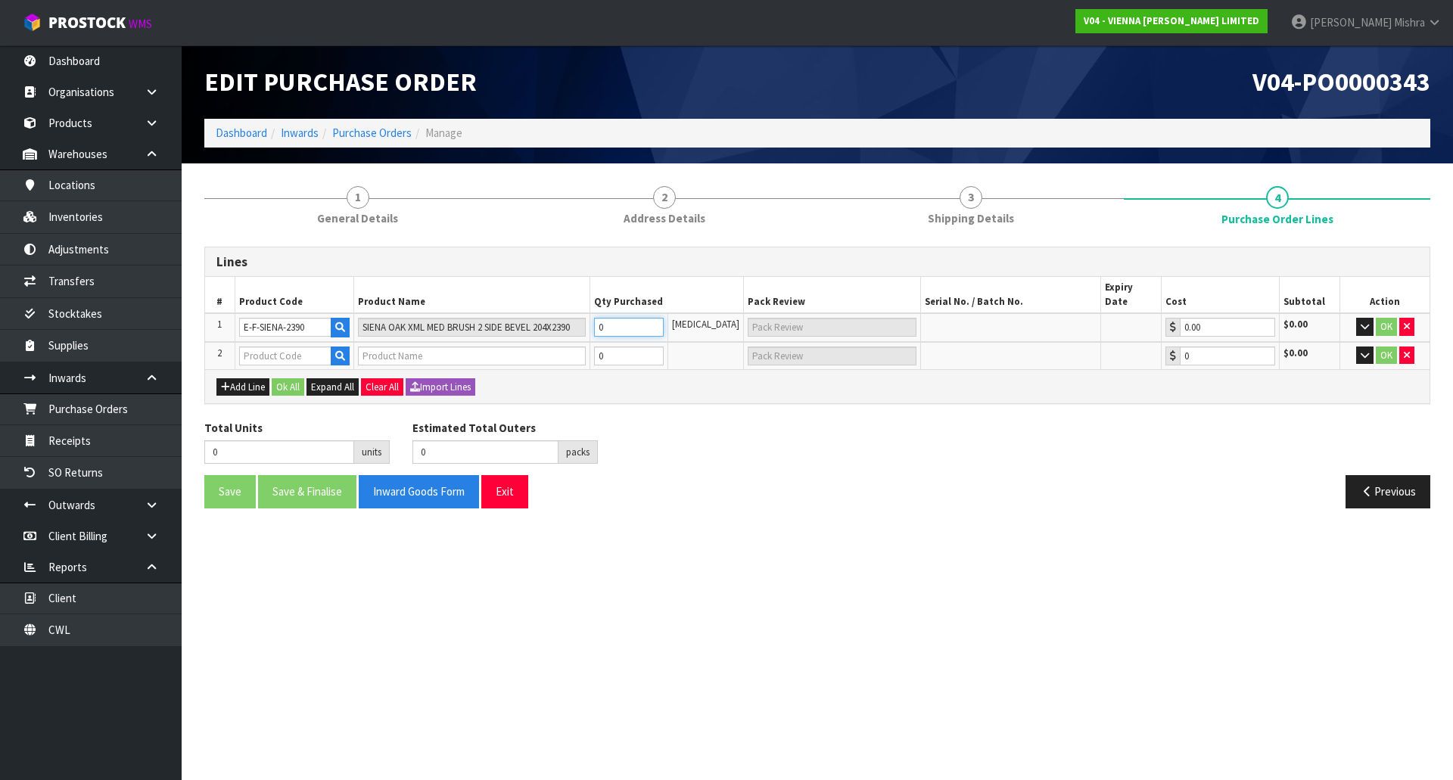
drag, startPoint x: 633, startPoint y: 316, endPoint x: 602, endPoint y: 315, distance: 31.1
click at [602, 315] on td "0" at bounding box center [628, 327] width 77 height 29
type input "6"
type input "6 [MEDICAL_DATA]"
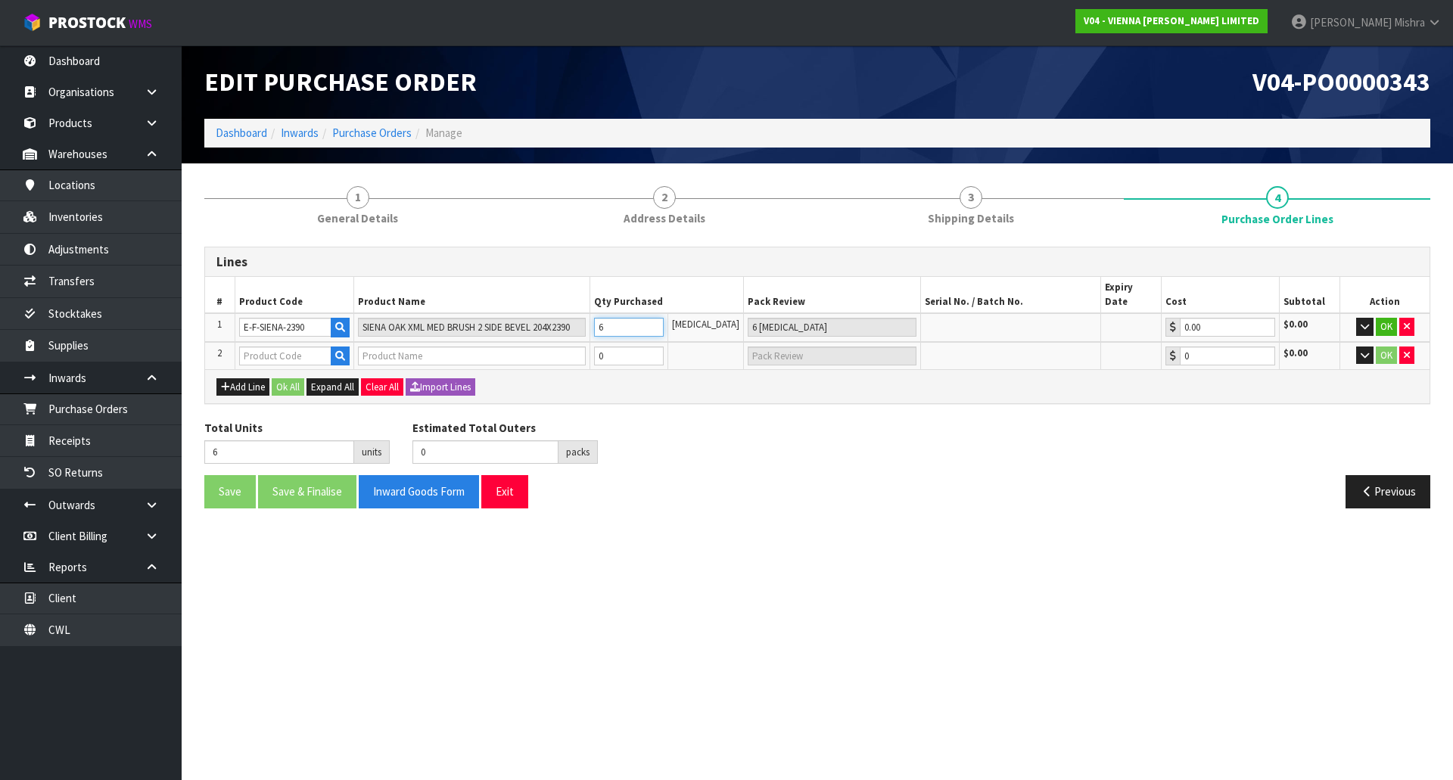
type input "67"
type input "67 [MEDICAL_DATA]"
type input "67"
click at [1358, 318] on button "button" at bounding box center [1364, 327] width 17 height 18
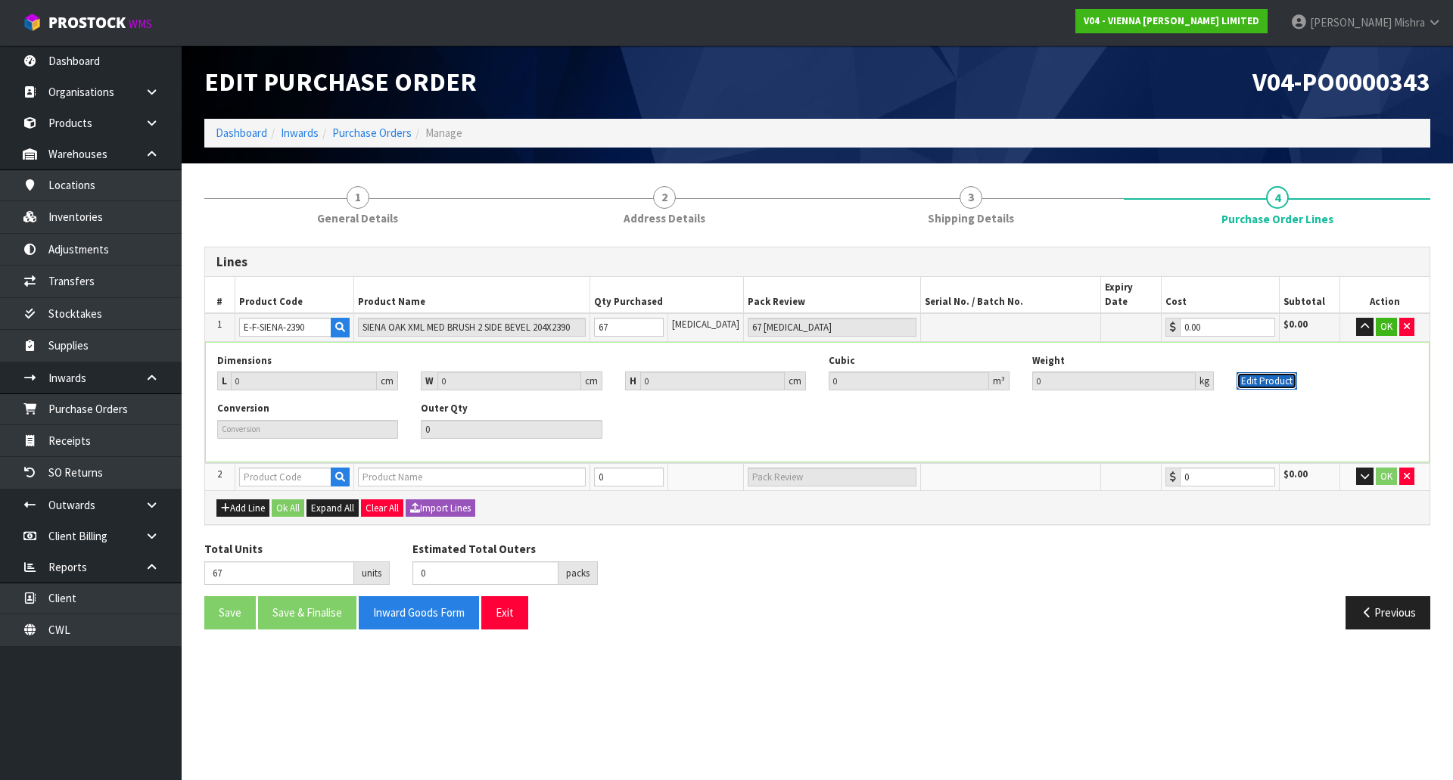
click at [1241, 372] on button "Edit Product" at bounding box center [1267, 381] width 61 height 18
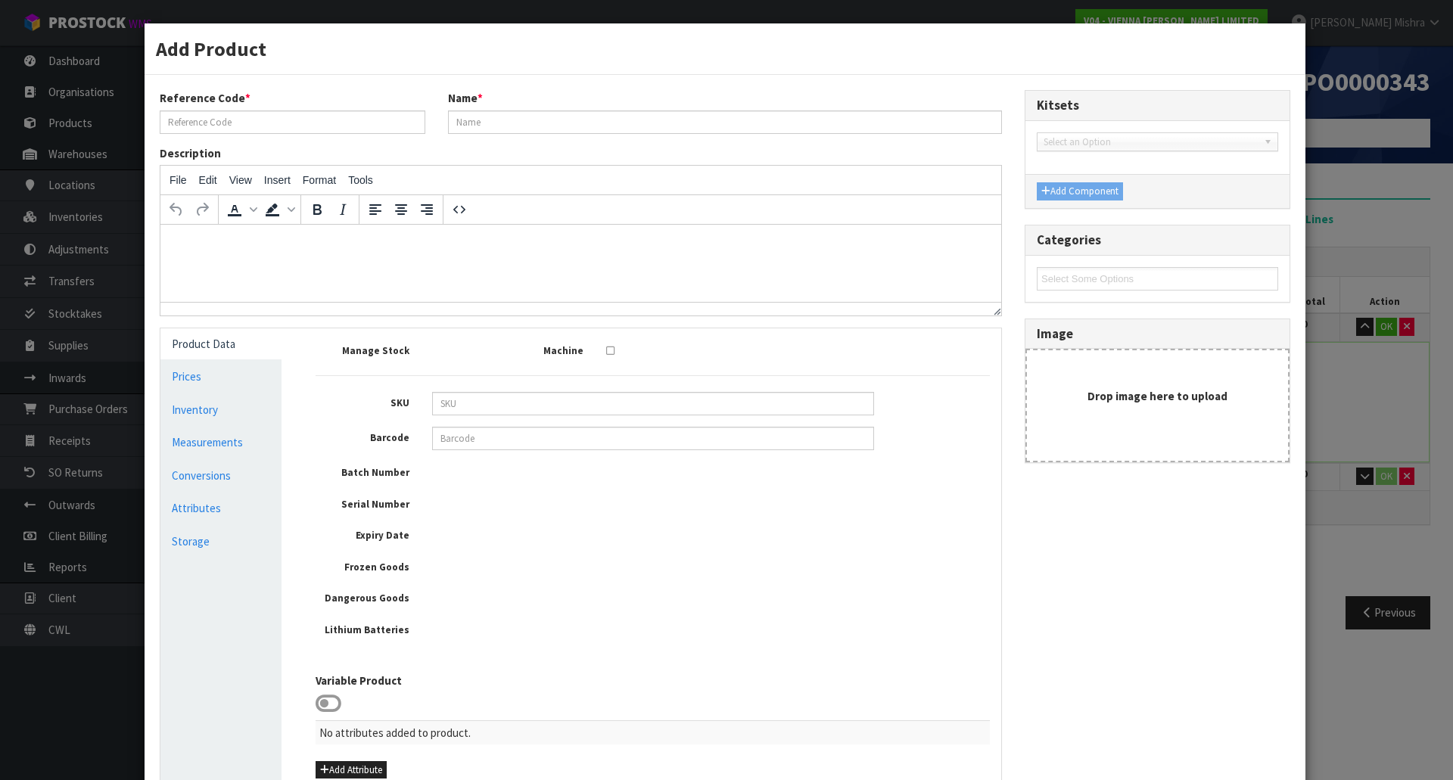
type input "E-F-SIENA-2390"
type input "SIENA OAK XML MED BRUSH 2 SIDE BEVEL 204X2390"
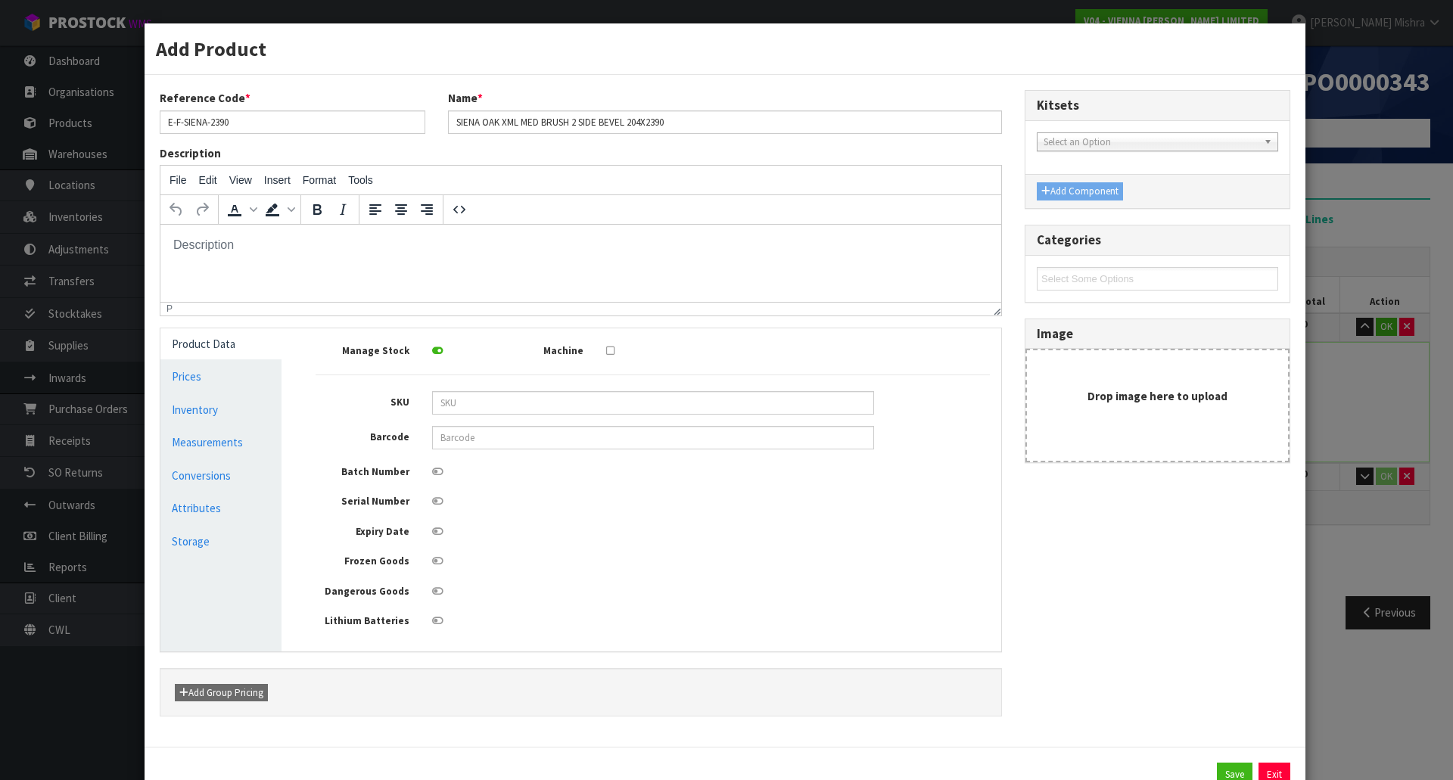
click at [432, 471] on icon at bounding box center [437, 472] width 11 height 10
click at [0, 0] on input "checkbox" at bounding box center [0, 0] width 0 height 0
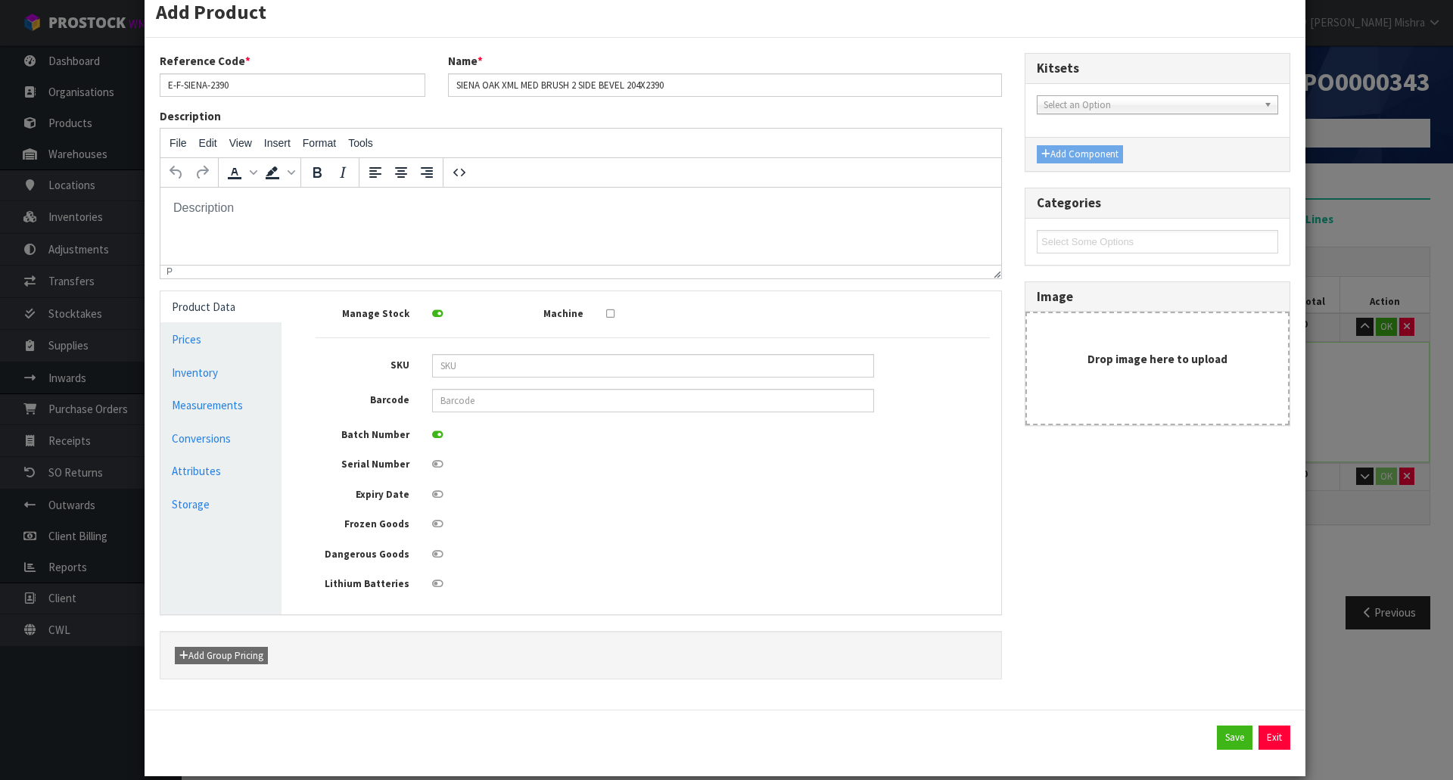
scroll to position [57, 0]
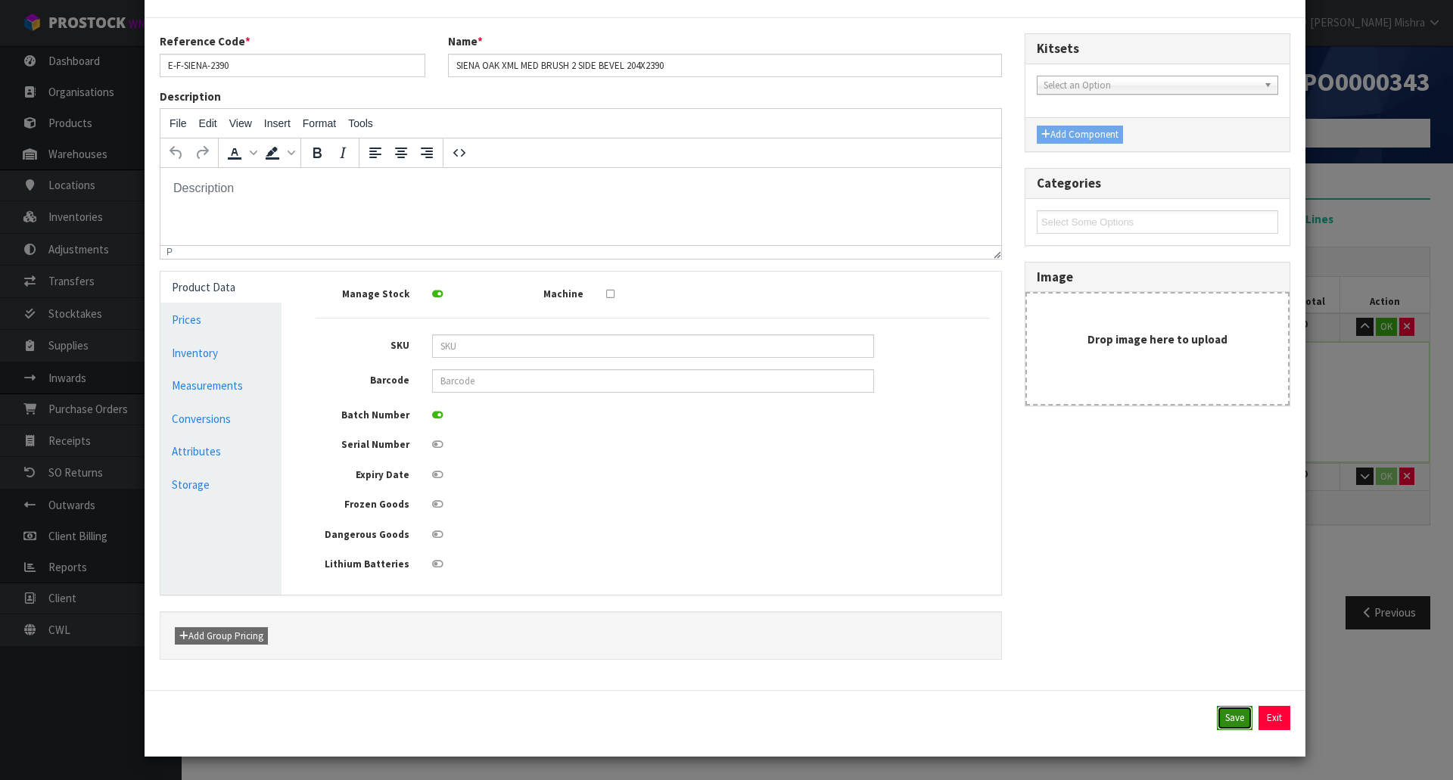
click at [1221, 710] on button "Save" at bounding box center [1235, 718] width 36 height 24
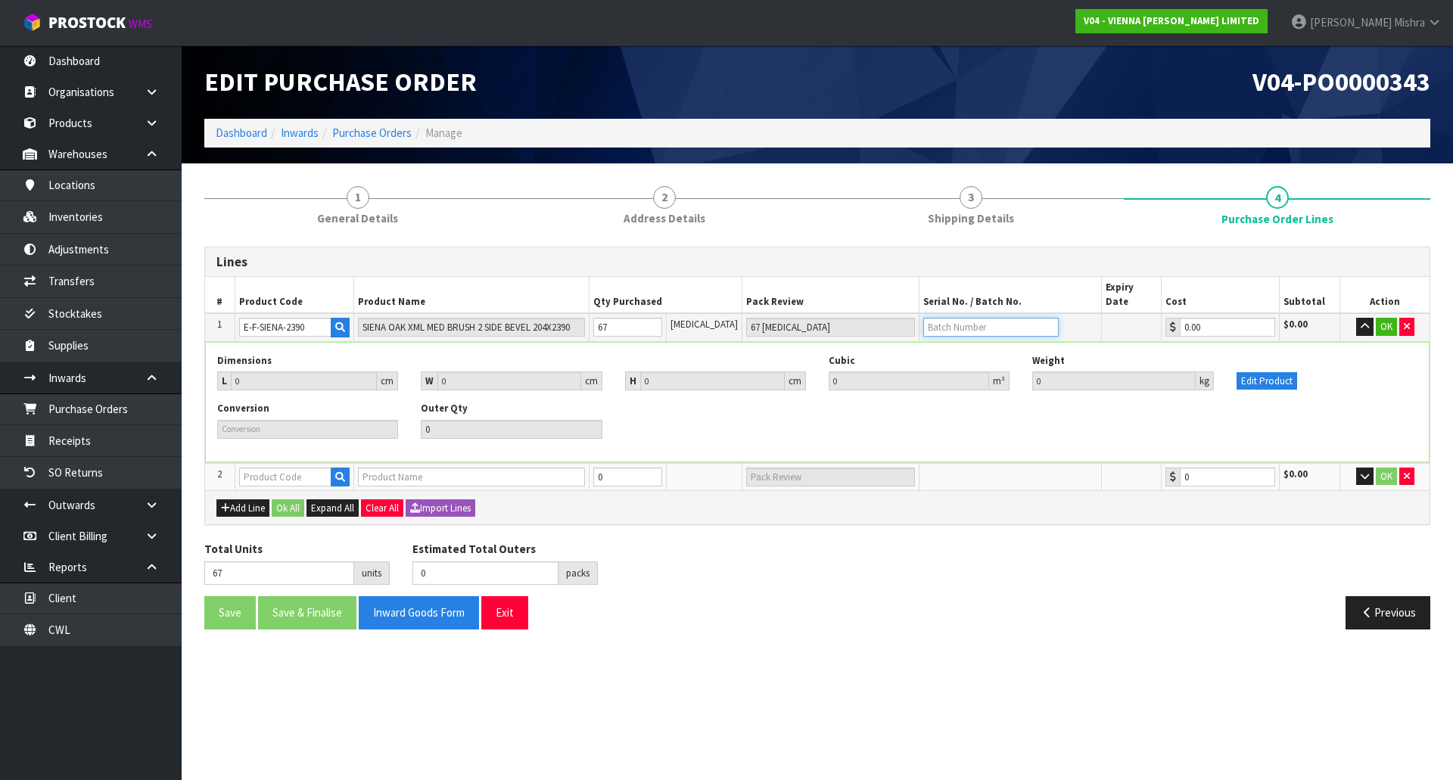
click at [1002, 318] on input "text" at bounding box center [990, 327] width 135 height 19
paste input "PO3247"
type input "PO3247"
click at [1389, 320] on button "OK" at bounding box center [1386, 327] width 21 height 18
click at [294, 467] on input "text" at bounding box center [285, 476] width 92 height 19
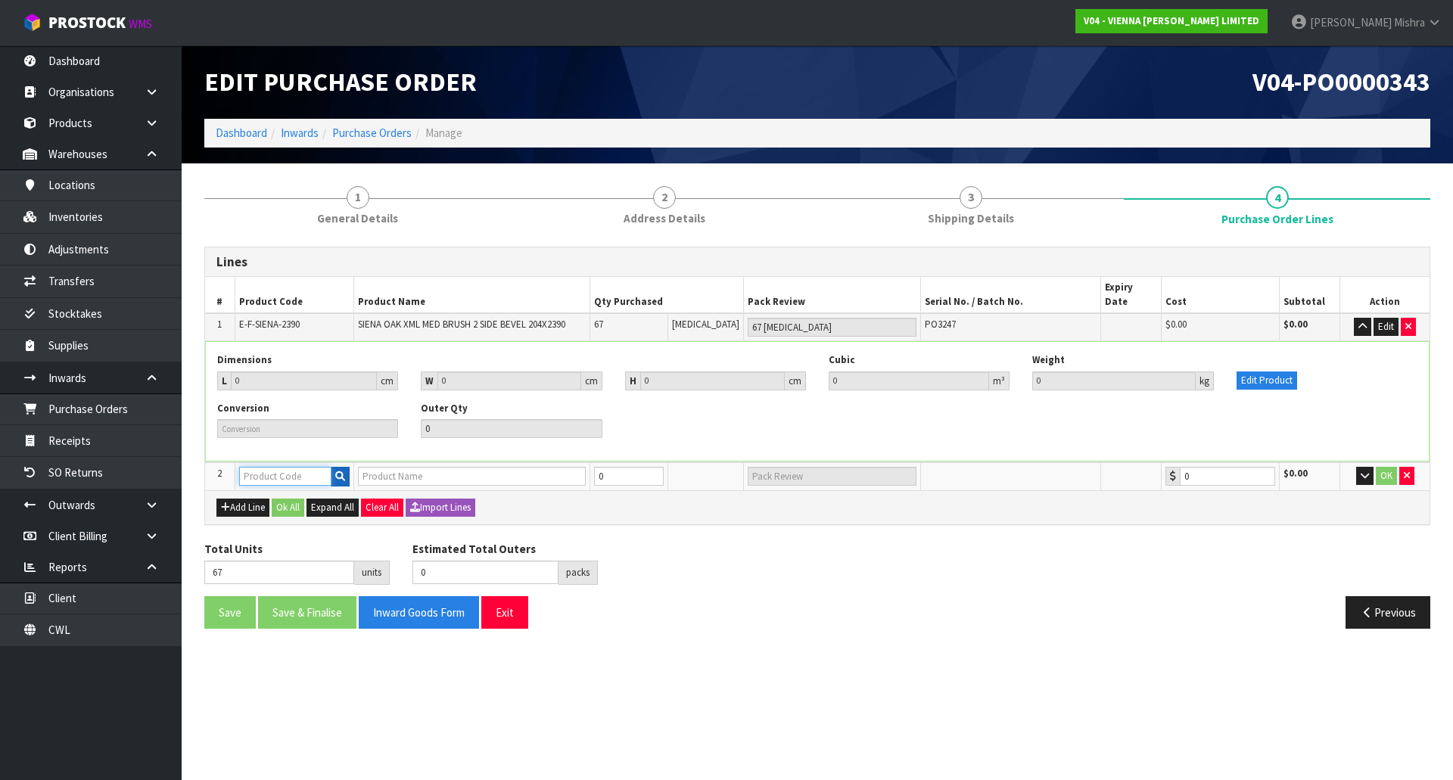
click at [322, 467] on input "text" at bounding box center [285, 476] width 92 height 19
click at [340, 471] on icon "button" at bounding box center [340, 476] width 10 height 10
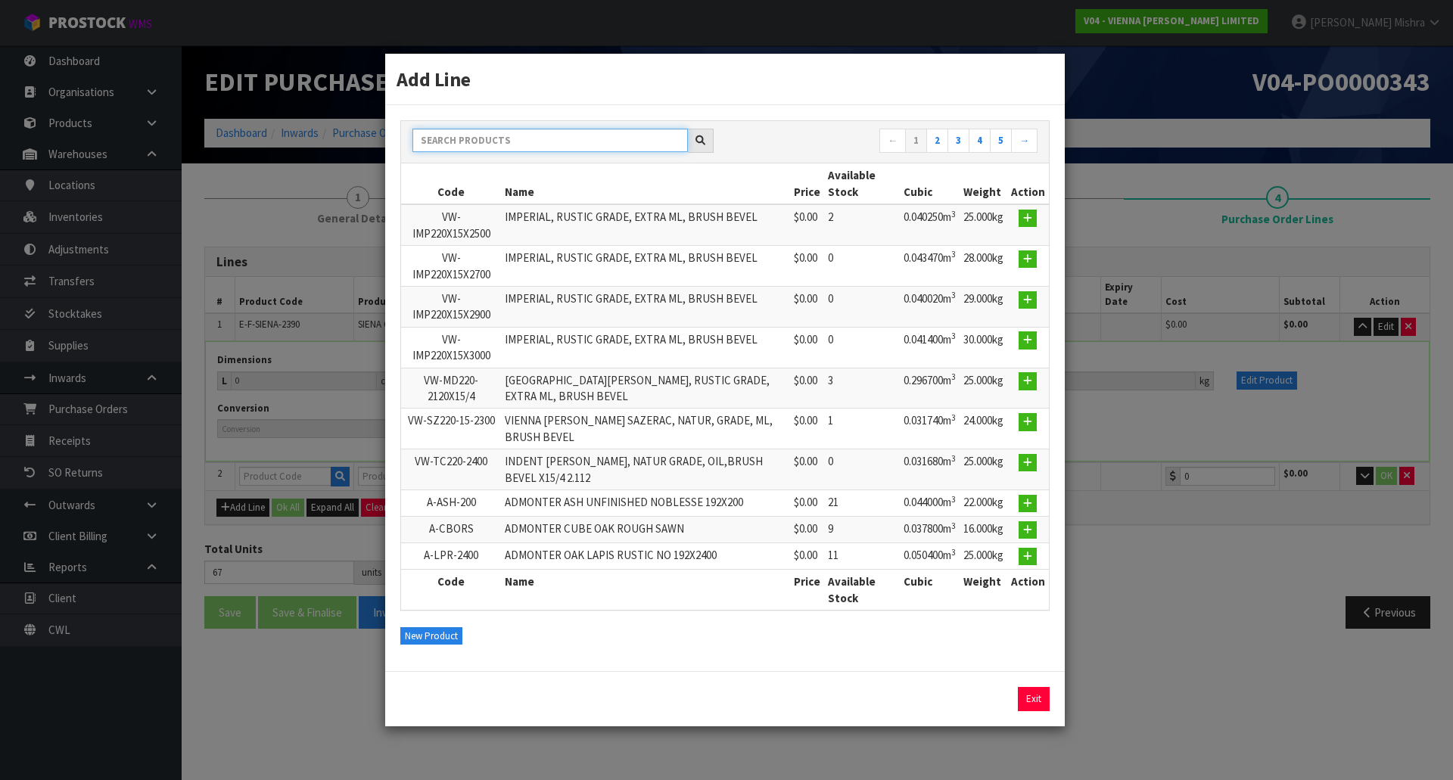
click at [562, 142] on input "text" at bounding box center [549, 140] width 275 height 23
paste input "E-F-SIENA-2200"
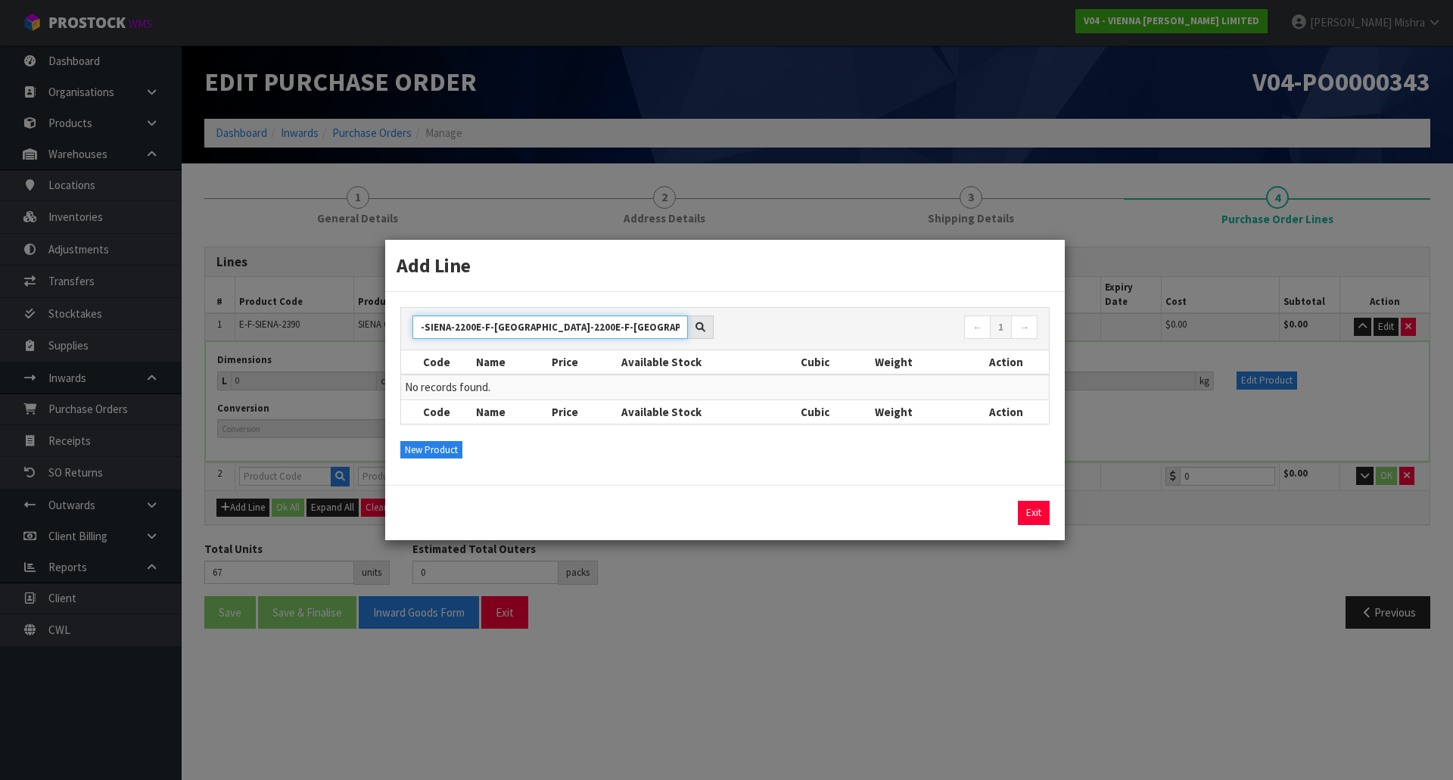
scroll to position [0, 0]
type input "E-F-SIENA-2200"
click at [419, 449] on button "New Product" at bounding box center [431, 450] width 62 height 18
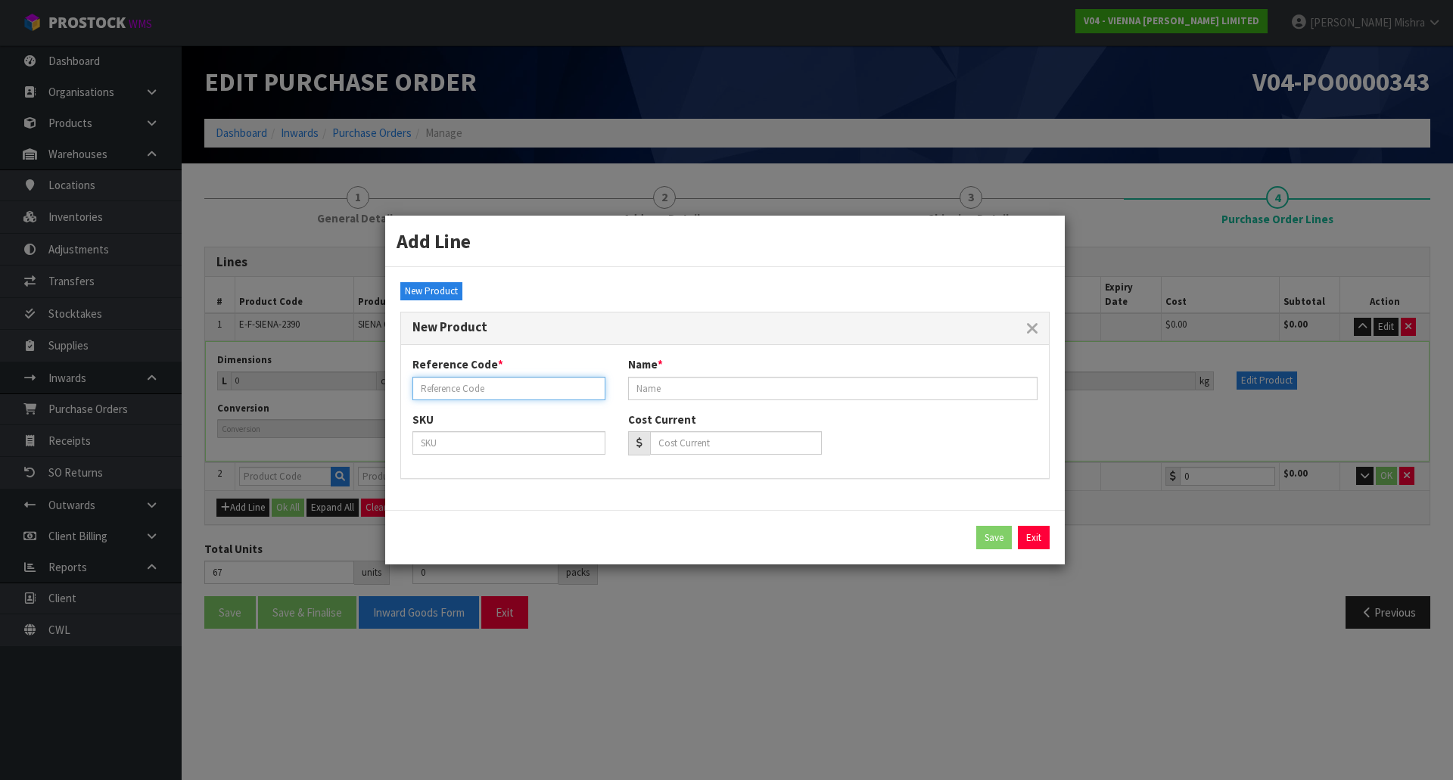
click at [468, 378] on input "text" at bounding box center [508, 388] width 193 height 23
paste input "E-F-SIENA-2200"
type input "E-F-SIENA-2200"
click at [698, 398] on input "text" at bounding box center [832, 388] width 409 height 23
drag, startPoint x: 679, startPoint y: 382, endPoint x: 678, endPoint y: 413, distance: 31.0
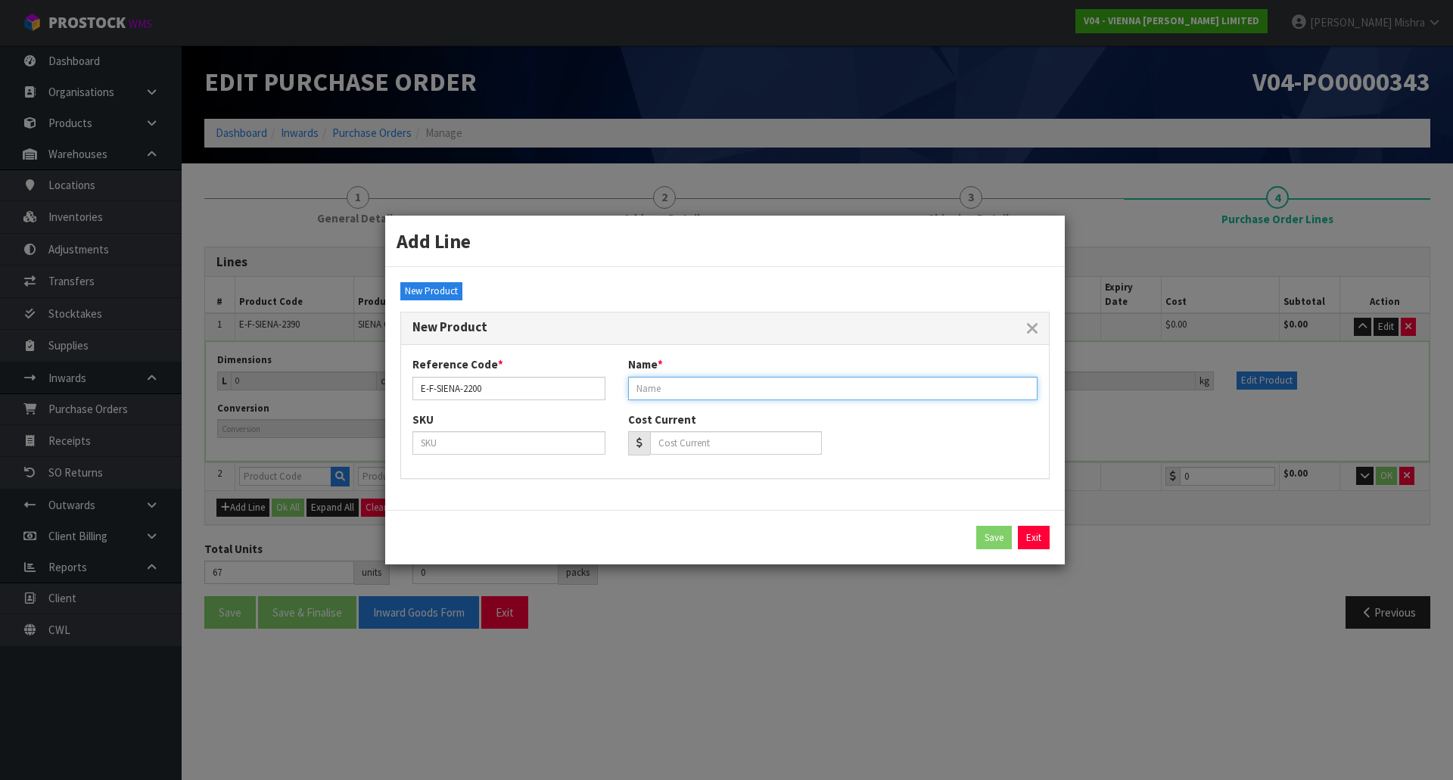
click at [679, 382] on input "text" at bounding box center [832, 388] width 409 height 23
paste input "SIENA OAK XML MED BRUSH 2 SIDE BEVEL 204X2200"
type input "SIENA OAK XML MED BRUSH 2 SIDE BEVEL 204X2200"
click at [985, 531] on button "Save" at bounding box center [994, 538] width 36 height 24
type input "E-F-SIENA-2200"
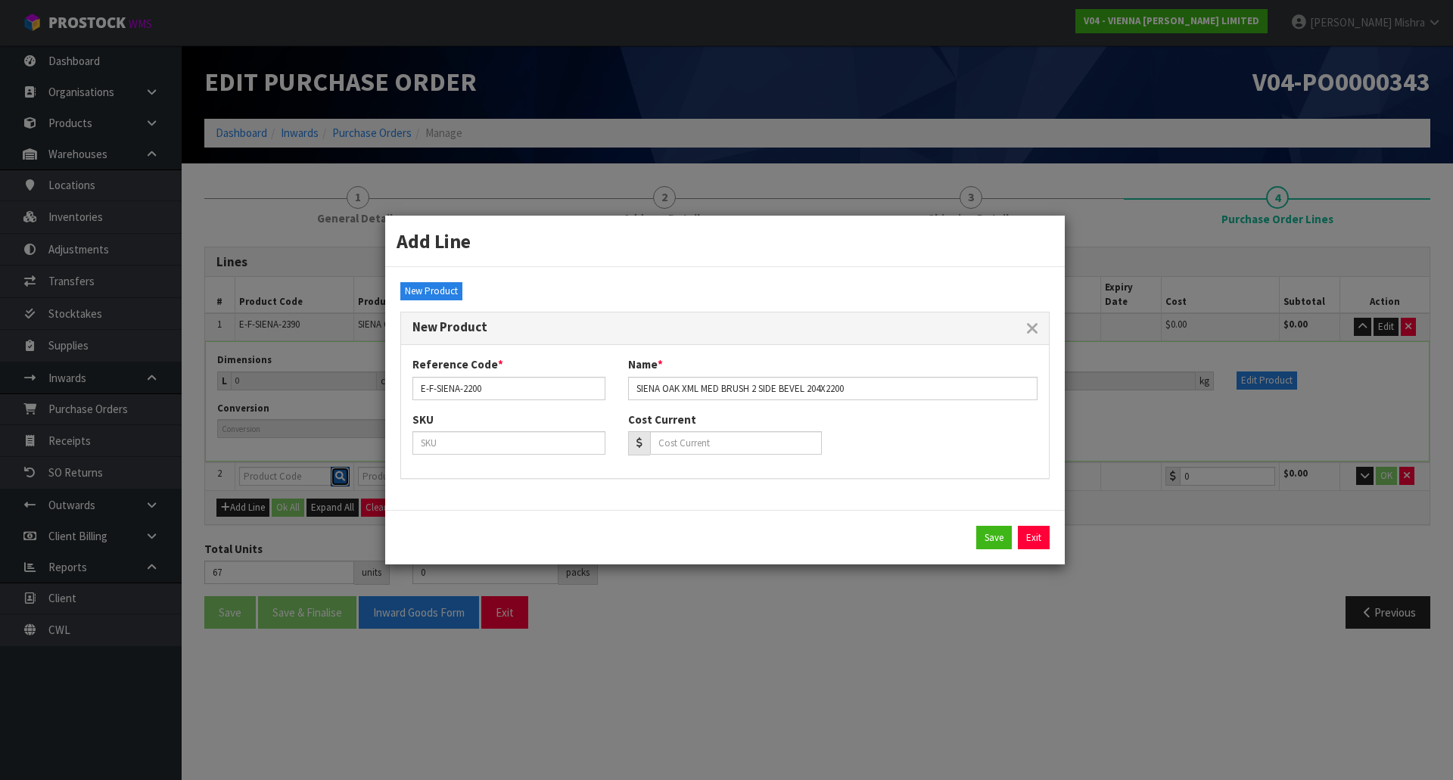
type input "SIENA OAK XML MED BRUSH 2 SIDE BEVEL 204X2200"
type input "0.00"
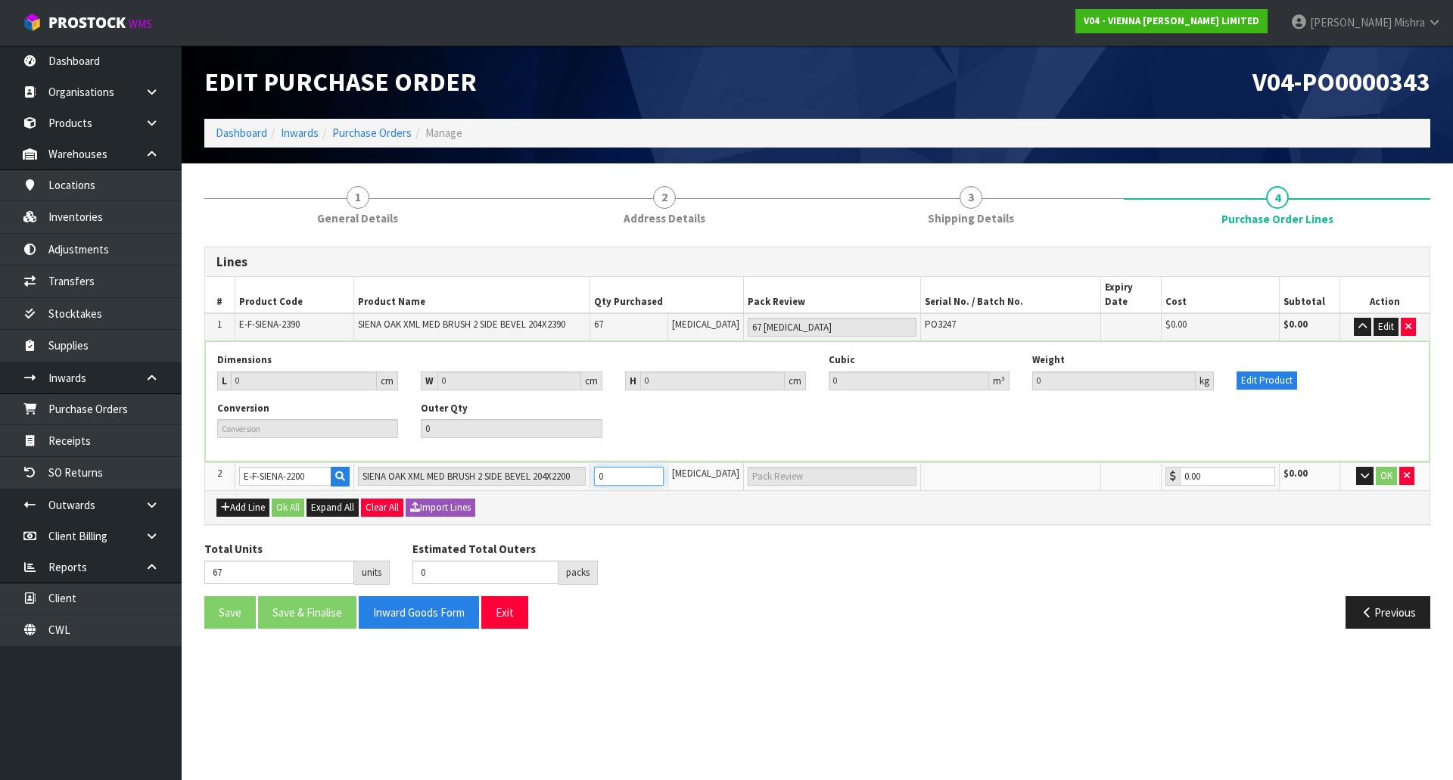
click at [549, 468] on tr "2 E-F-SIENA-2200 SIENA OAK XML MED BRUSH 2 SIDE BEVEL 204X2200 0 [MEDICAL_DATA]…" at bounding box center [817, 476] width 1224 height 28
type input "69"
type input "2"
type input "2 [MEDICAL_DATA]"
type input "88"
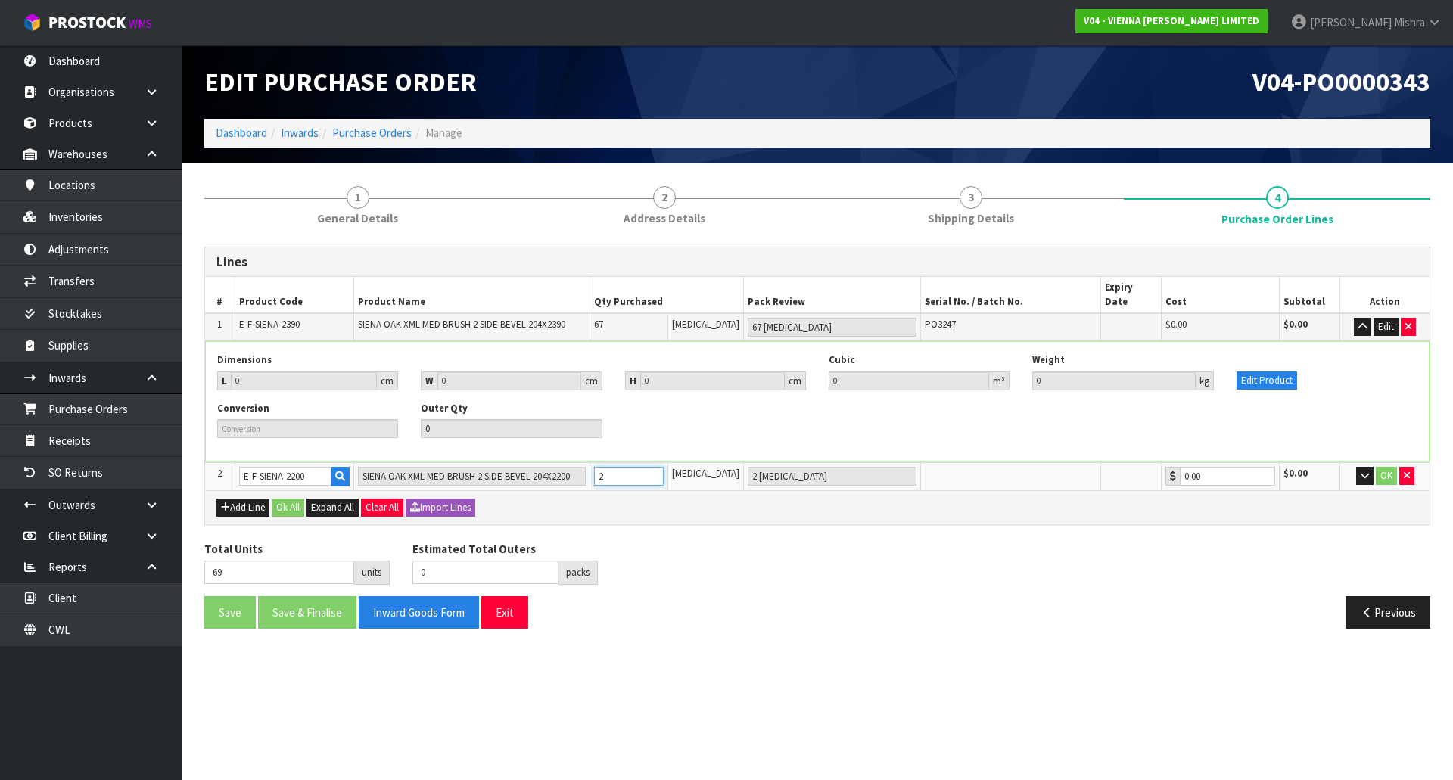
type input "21"
type input "21 [MEDICAL_DATA]"
type input "21"
click at [1361, 471] on icon "button" at bounding box center [1365, 476] width 8 height 10
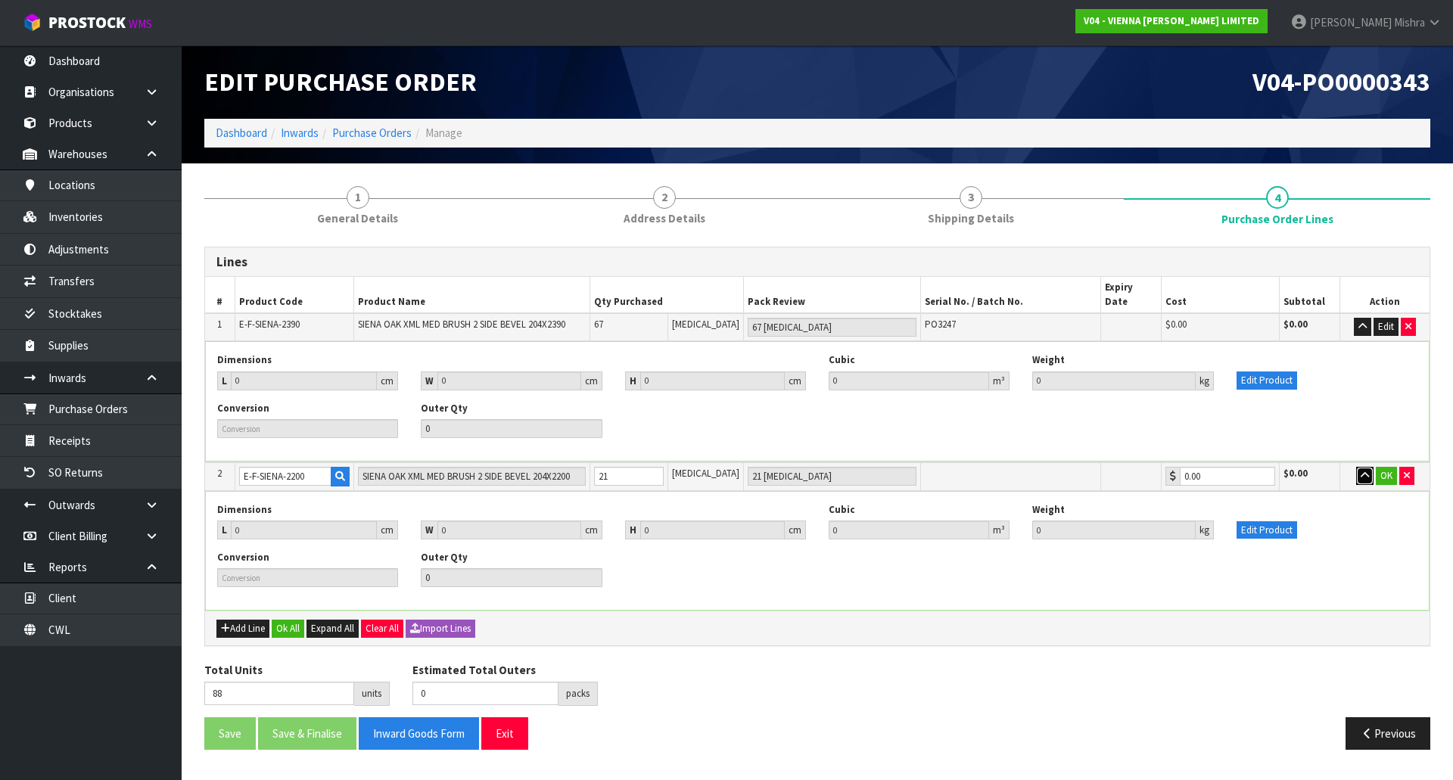
click at [1359, 467] on button "button" at bounding box center [1364, 476] width 17 height 18
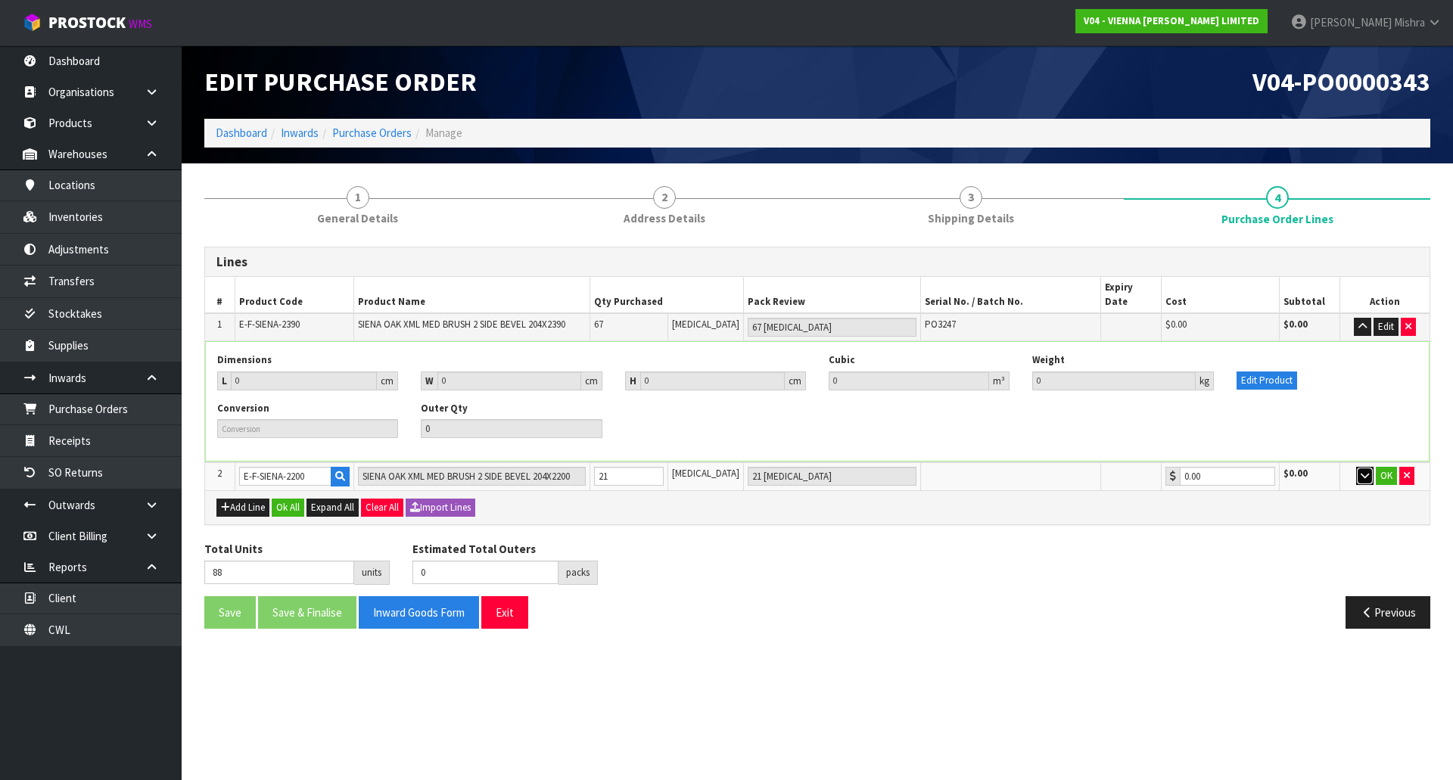
click at [1359, 467] on button "button" at bounding box center [1364, 476] width 17 height 18
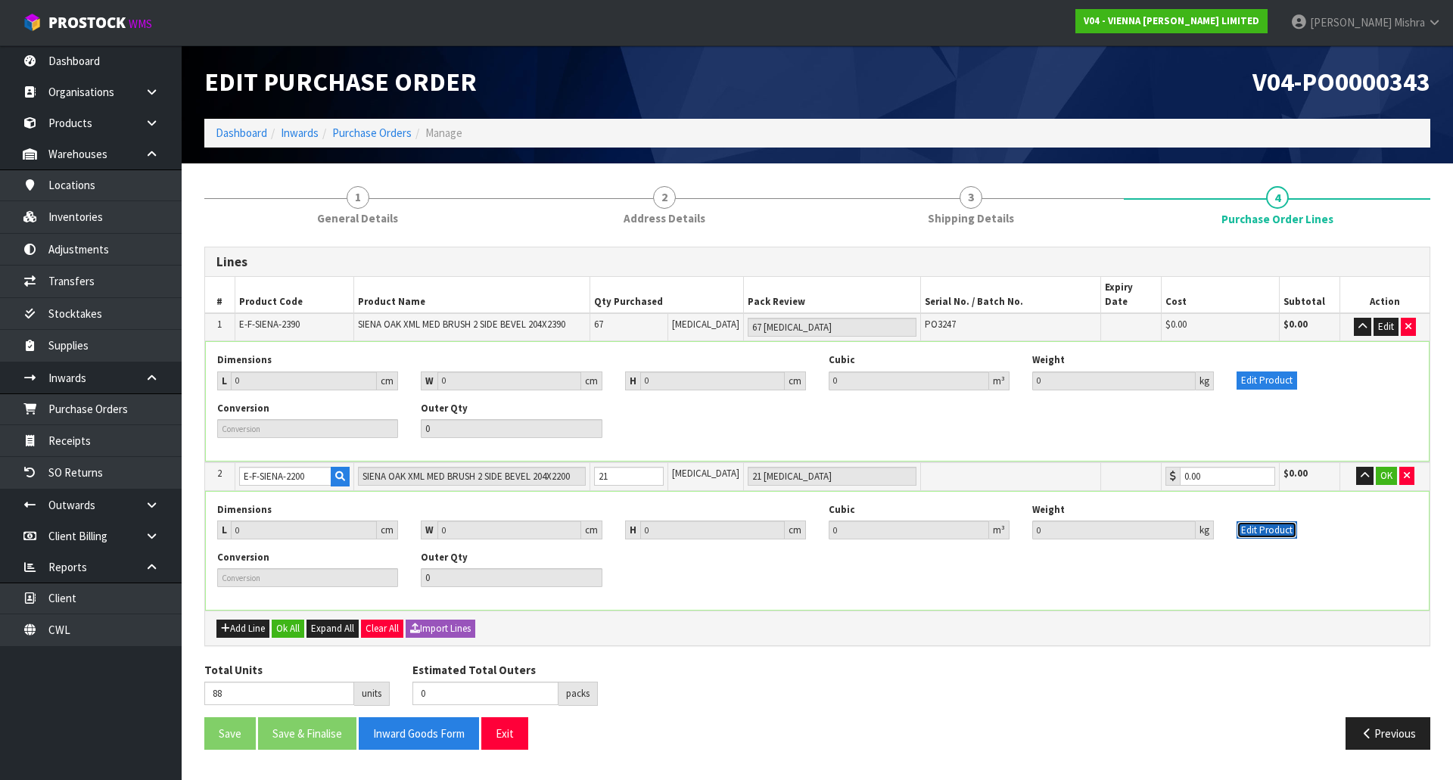
click at [1265, 521] on button "Edit Product" at bounding box center [1267, 530] width 61 height 18
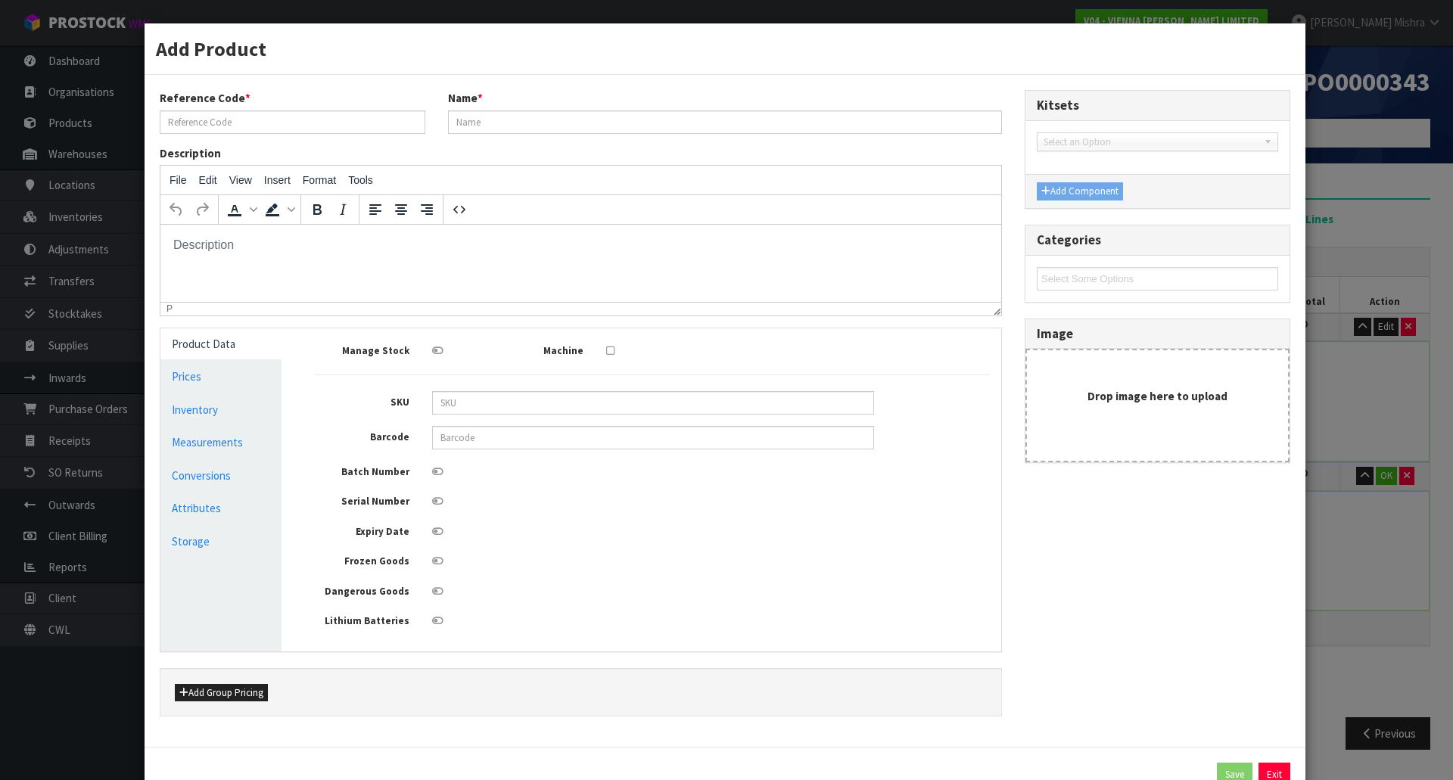
type input "E-F-SIENA-2200"
type input "SIENA OAK XML MED BRUSH 2 SIDE BEVEL 204X2200"
click at [432, 474] on icon at bounding box center [437, 472] width 11 height 10
click at [0, 0] on input "checkbox" at bounding box center [0, 0] width 0 height 0
click at [1217, 773] on button "Save" at bounding box center [1235, 775] width 36 height 24
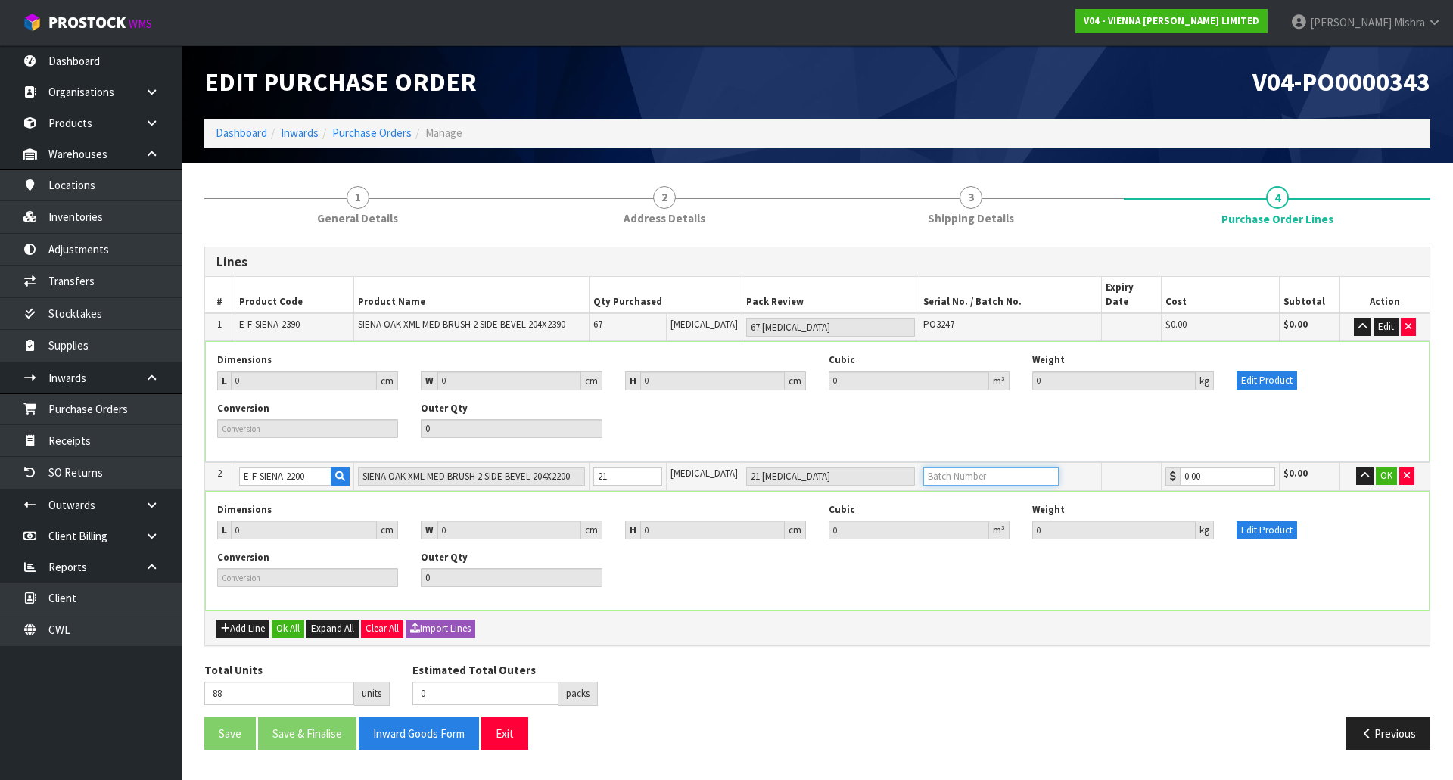
click at [966, 467] on input "text" at bounding box center [990, 476] width 135 height 19
click at [973, 467] on input "text" at bounding box center [990, 476] width 135 height 19
paste input "PO3247"
click at [966, 467] on input "PO3247" at bounding box center [990, 476] width 135 height 19
paste input "PO3247"
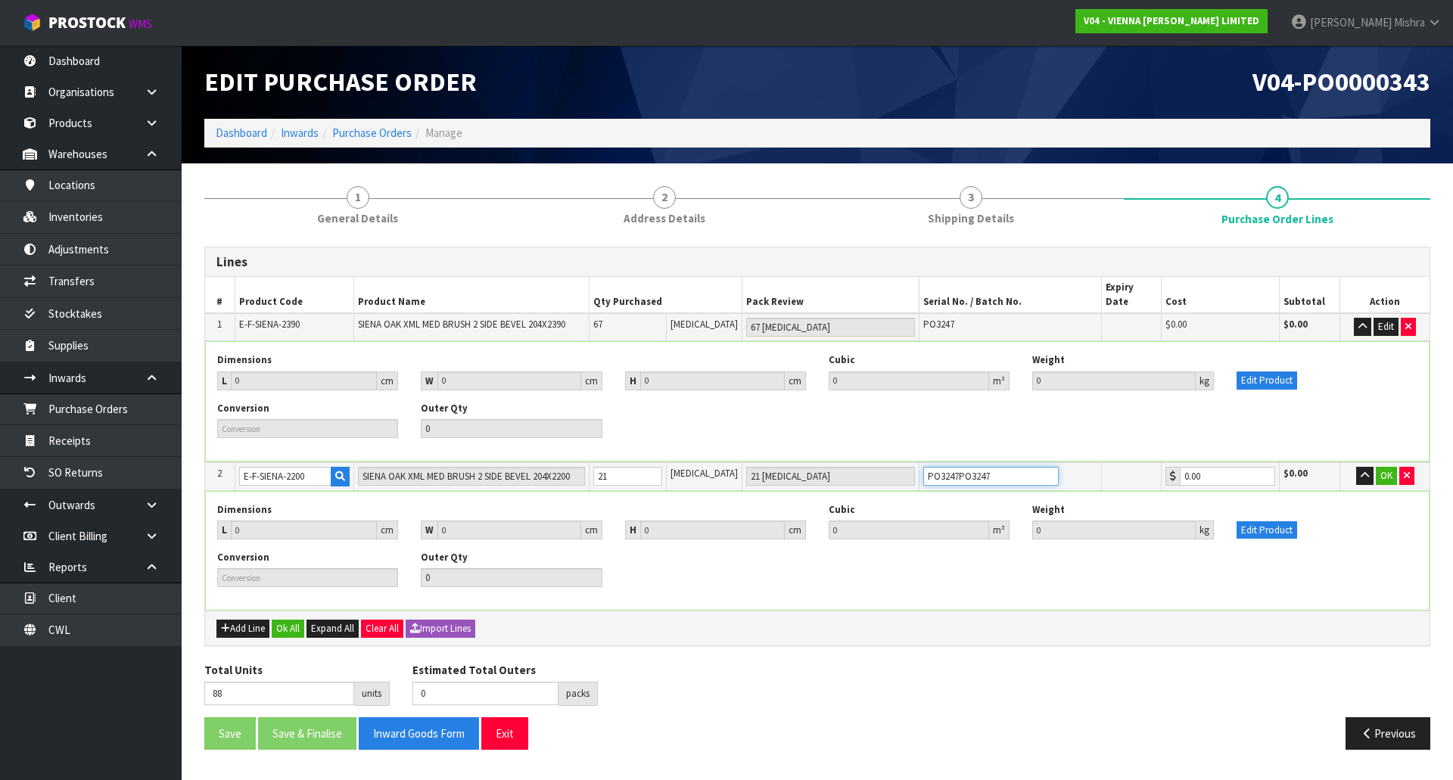
paste input "PO3247"
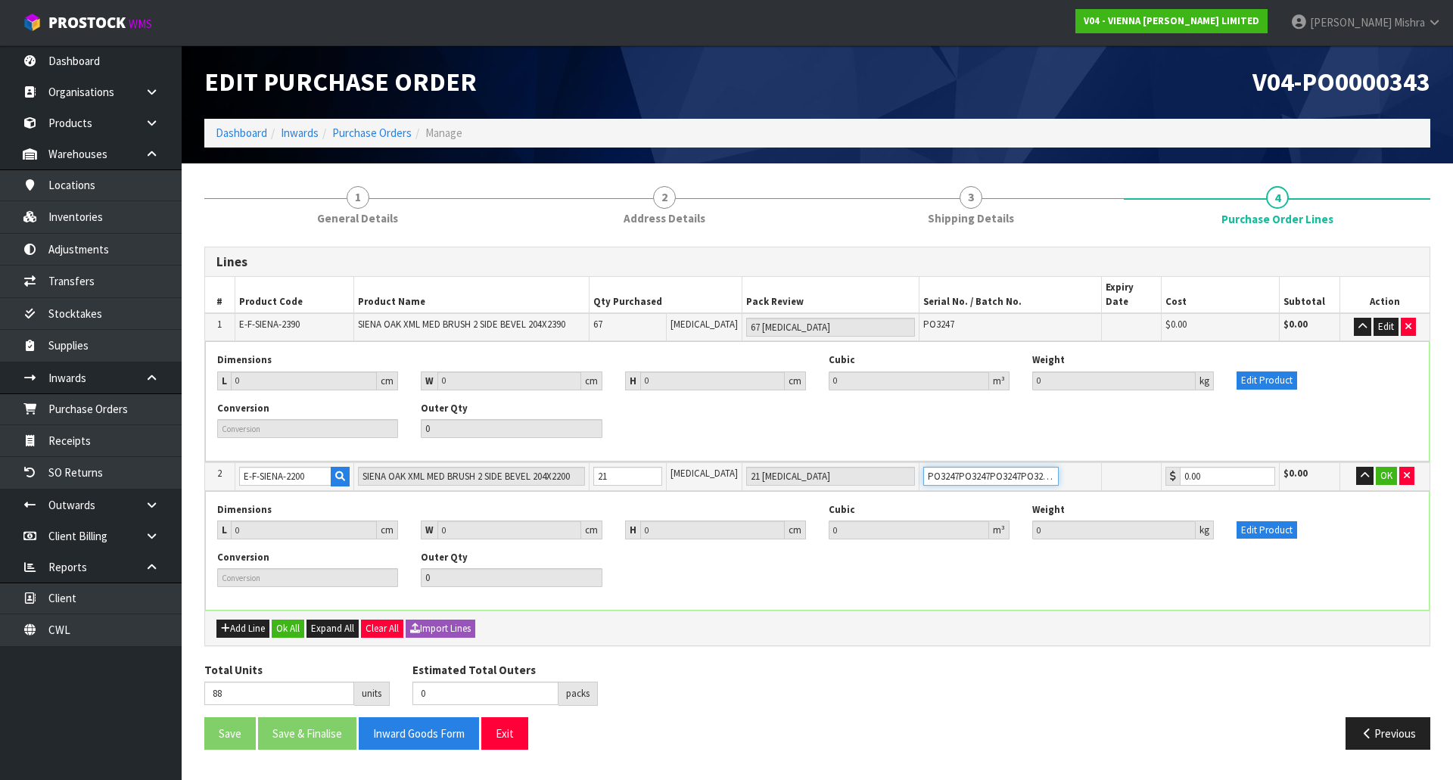
paste input "PO3247"
paste
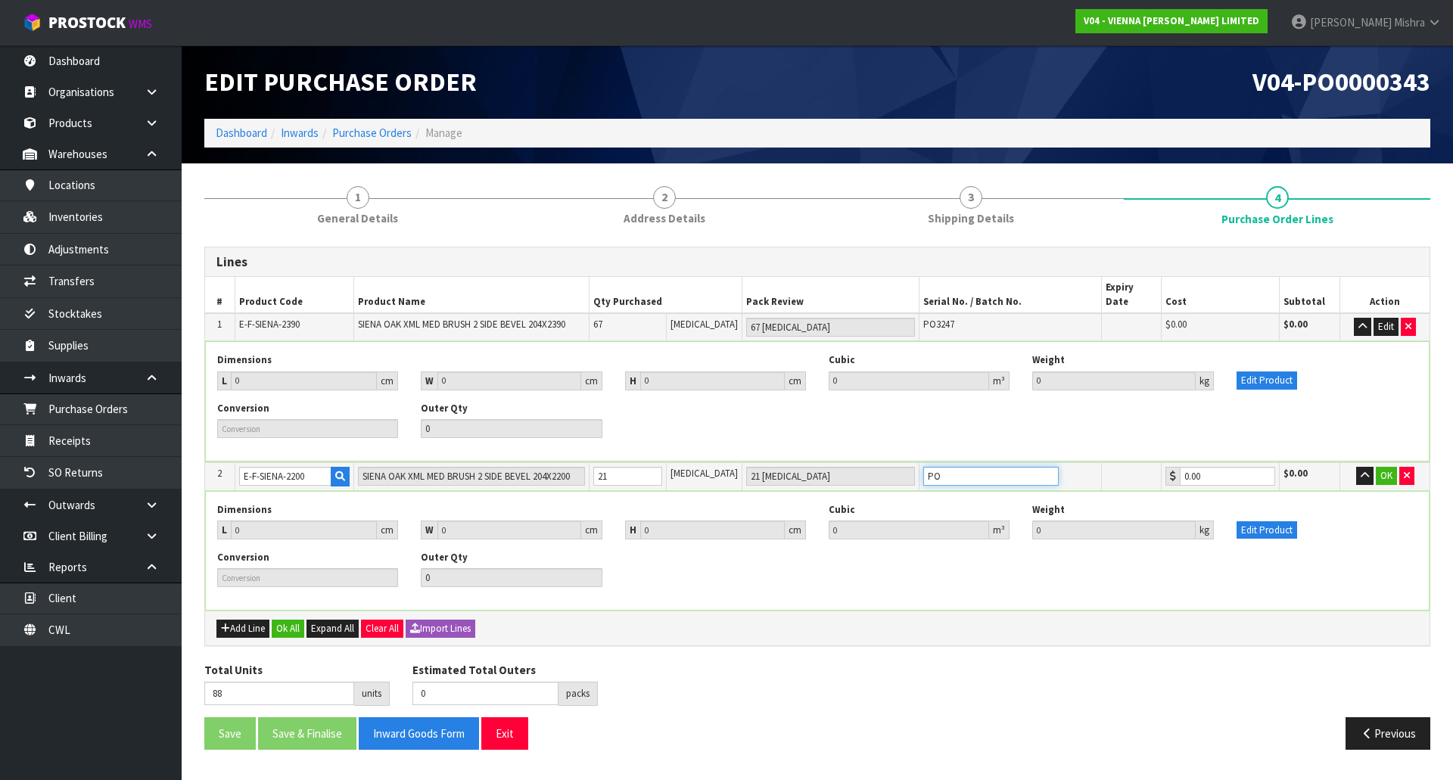
type input "P"
paste input "PO3247"
type input "PO3247"
click at [1380, 467] on button "OK" at bounding box center [1386, 476] width 21 height 18
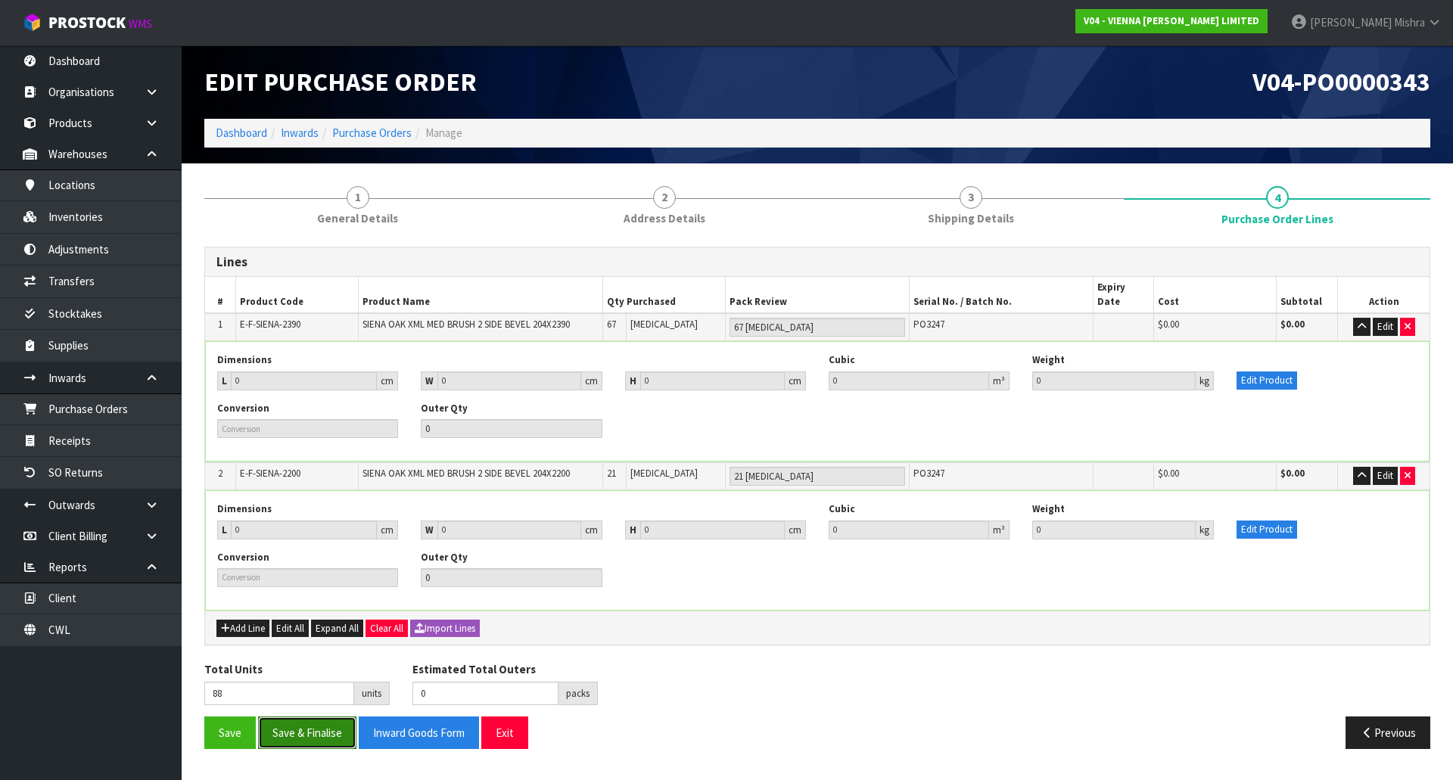
click at [271, 726] on button "Save & Finalise" at bounding box center [307, 733] width 98 height 33
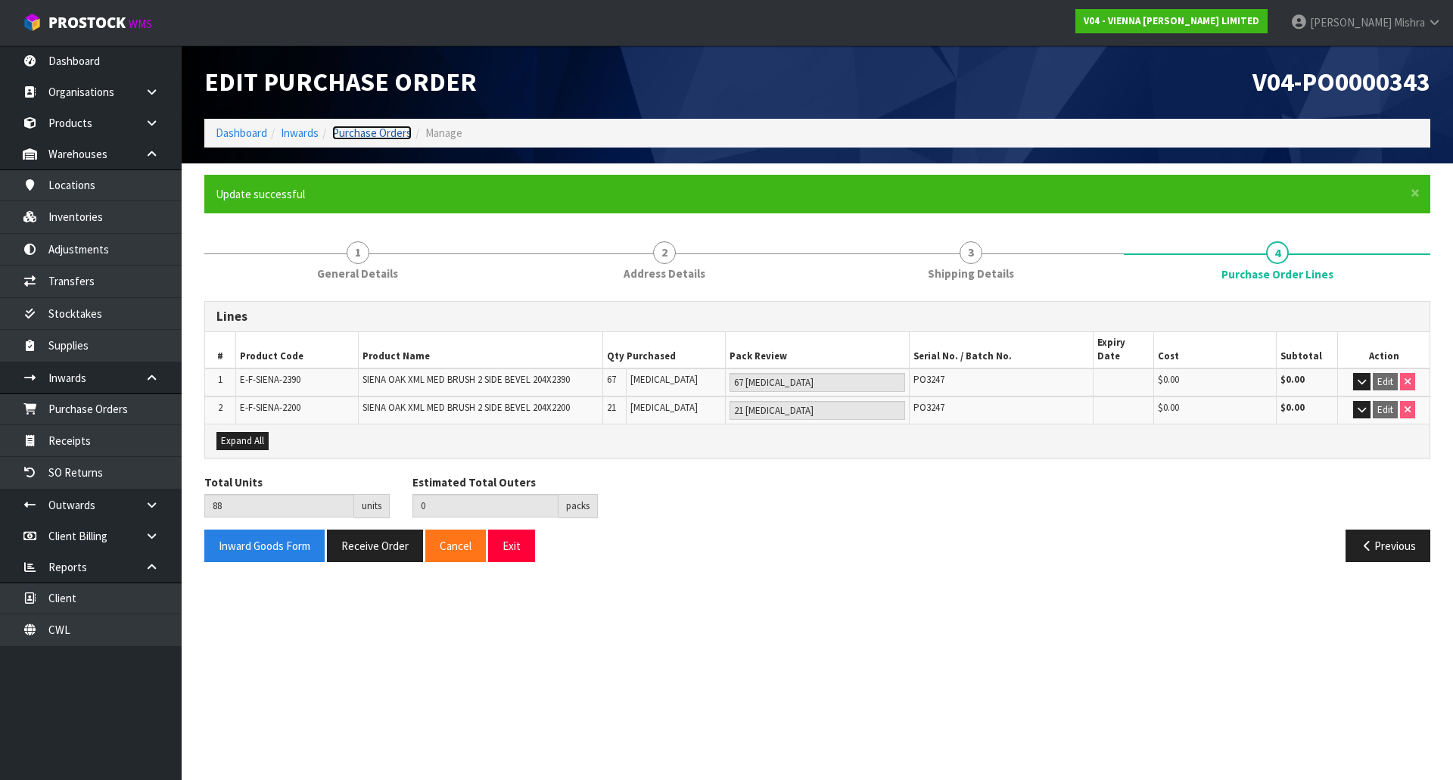
click at [390, 126] on link "Purchase Orders" at bounding box center [371, 133] width 79 height 14
